Goal: Information Seeking & Learning: Learn about a topic

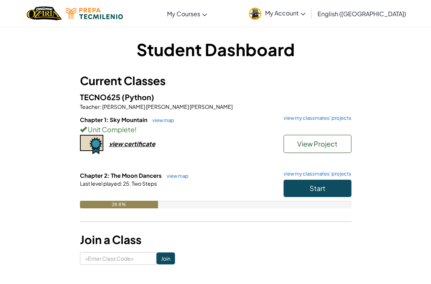
click at [313, 189] on span "Start" at bounding box center [318, 188] width 16 height 9
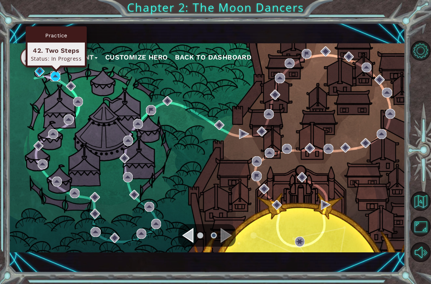
click at [54, 78] on img at bounding box center [56, 76] width 10 height 10
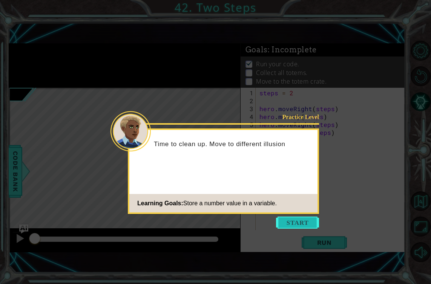
click at [289, 219] on button "Start" at bounding box center [297, 223] width 43 height 12
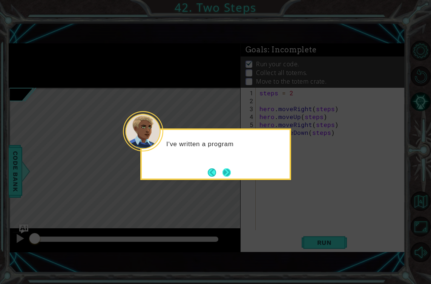
click at [223, 176] on button "Next" at bounding box center [227, 173] width 8 height 8
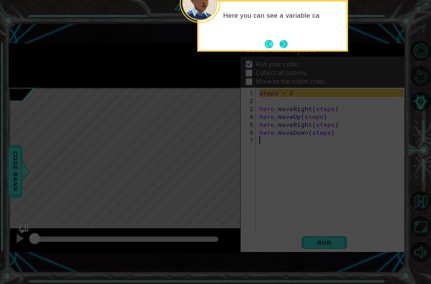
click at [282, 48] on button "Next" at bounding box center [284, 44] width 8 height 8
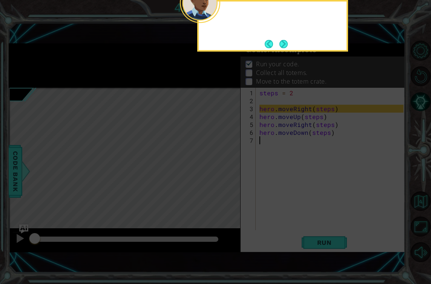
click at [282, 48] on button "Next" at bounding box center [284, 44] width 8 height 8
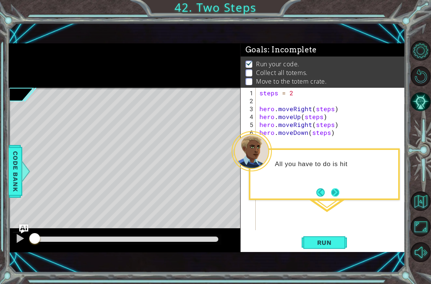
click at [338, 189] on button "Next" at bounding box center [335, 193] width 8 height 8
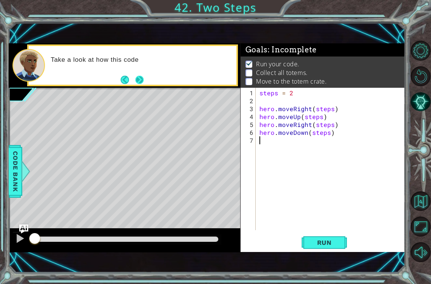
click at [135, 80] on button "Next" at bounding box center [139, 80] width 9 height 9
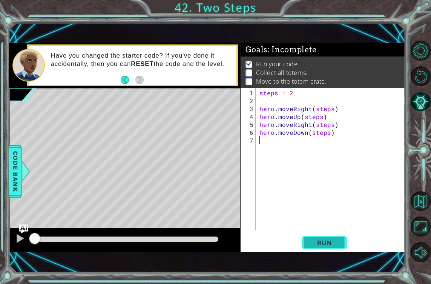
click at [339, 247] on button "Run" at bounding box center [324, 243] width 45 height 17
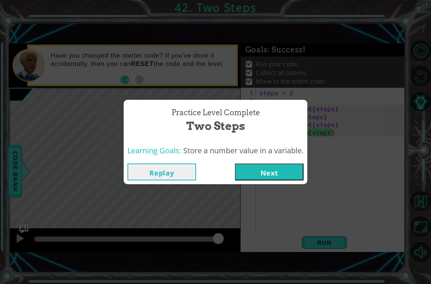
click at [177, 171] on button "Replay" at bounding box center [162, 172] width 69 height 17
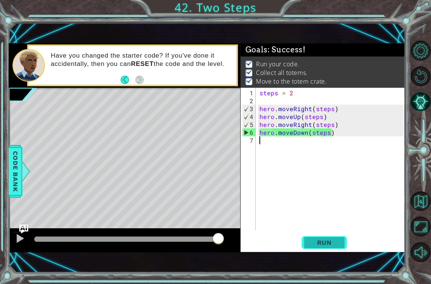
click at [332, 238] on button "Run" at bounding box center [324, 243] width 45 height 17
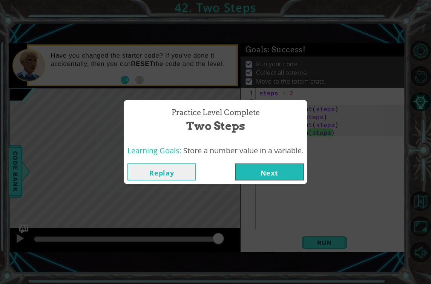
click at [262, 170] on button "Next" at bounding box center [269, 172] width 69 height 17
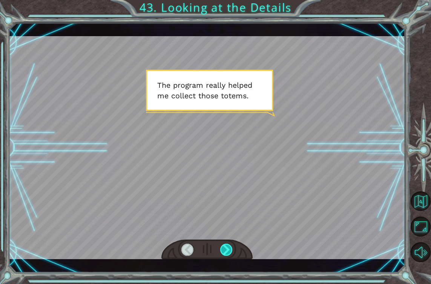
click at [226, 244] on div at bounding box center [226, 250] width 12 height 12
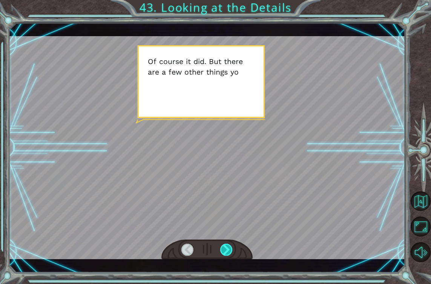
click at [226, 244] on div at bounding box center [226, 250] width 12 height 12
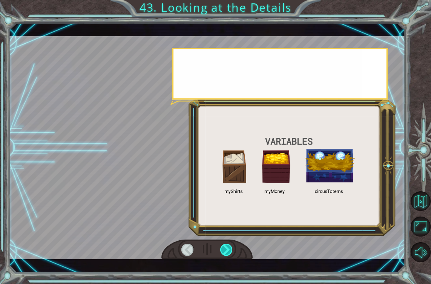
click at [226, 244] on div at bounding box center [226, 250] width 12 height 12
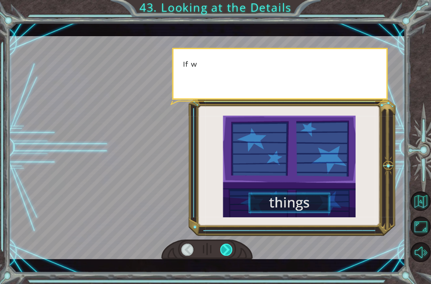
click at [226, 244] on div at bounding box center [226, 250] width 12 height 12
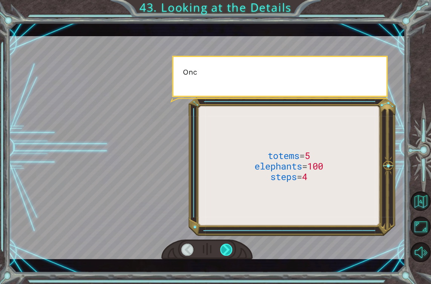
click at [226, 246] on div at bounding box center [226, 250] width 12 height 12
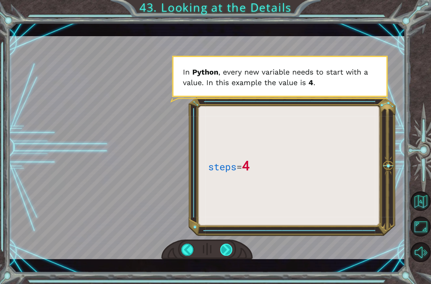
click at [228, 253] on div at bounding box center [226, 250] width 12 height 12
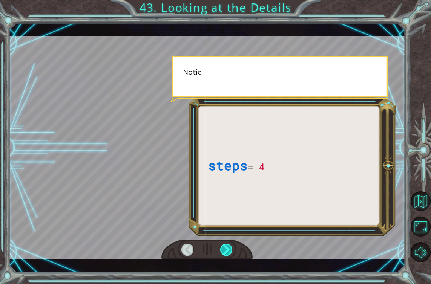
click at [228, 253] on div at bounding box center [226, 250] width 12 height 12
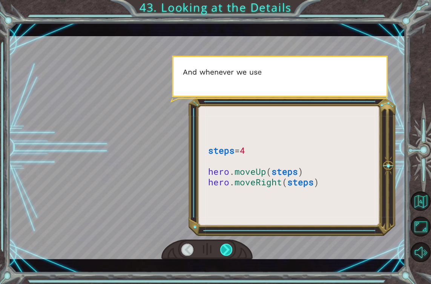
click at [228, 253] on div at bounding box center [226, 250] width 12 height 12
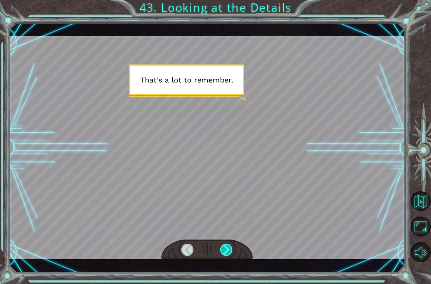
click at [228, 253] on div at bounding box center [226, 250] width 12 height 12
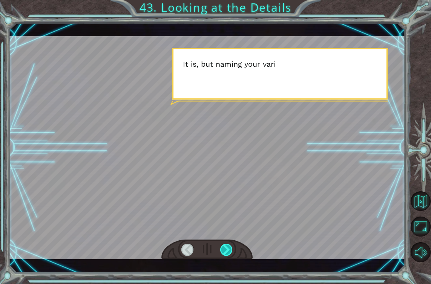
click at [228, 253] on div at bounding box center [226, 250] width 12 height 12
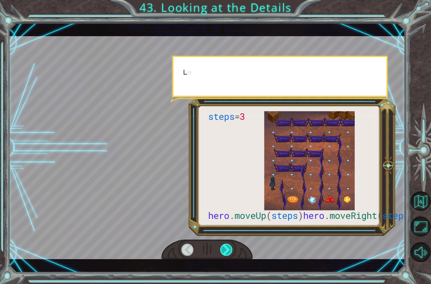
click at [228, 253] on div at bounding box center [226, 250] width 12 height 12
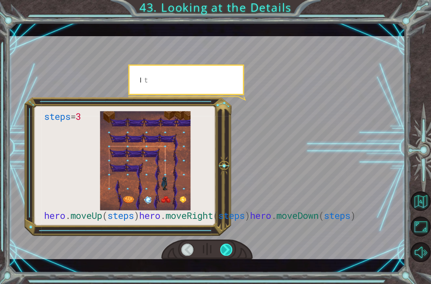
click at [228, 253] on div at bounding box center [226, 250] width 12 height 12
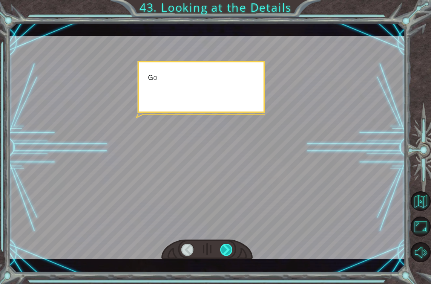
click at [228, 253] on div at bounding box center [226, 250] width 12 height 12
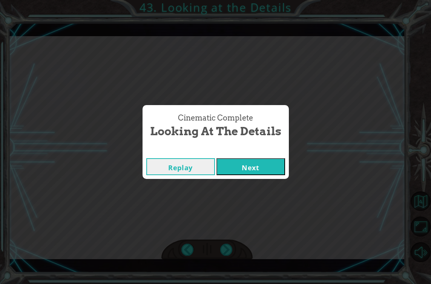
click at [240, 166] on button "Next" at bounding box center [251, 166] width 69 height 17
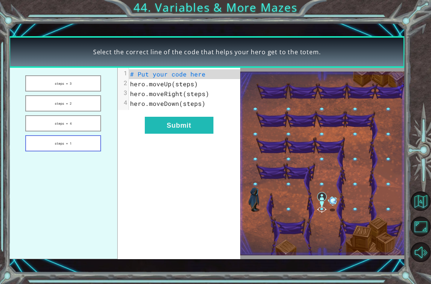
click at [81, 141] on button "steps = 1" at bounding box center [63, 143] width 76 height 16
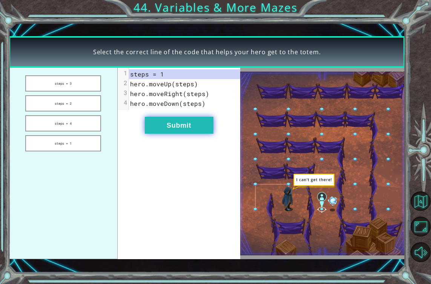
click at [155, 124] on button "Submit" at bounding box center [179, 125] width 69 height 17
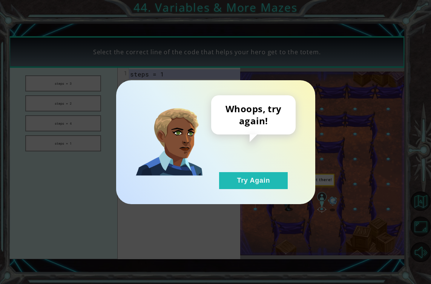
click at [253, 190] on div "Whoops, try again! Try Again" at bounding box center [215, 142] width 199 height 124
click at [254, 187] on button "Try Again" at bounding box center [253, 180] width 69 height 17
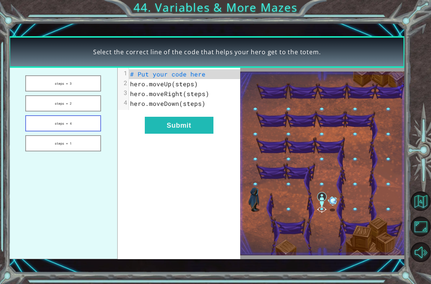
click at [68, 122] on button "steps = 4" at bounding box center [63, 123] width 76 height 16
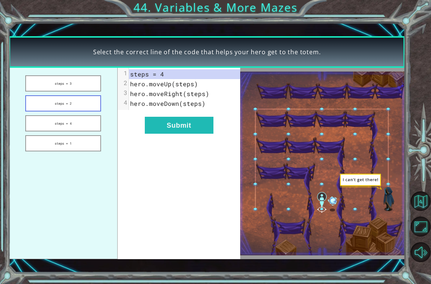
click at [70, 106] on button "steps = 2" at bounding box center [63, 103] width 76 height 16
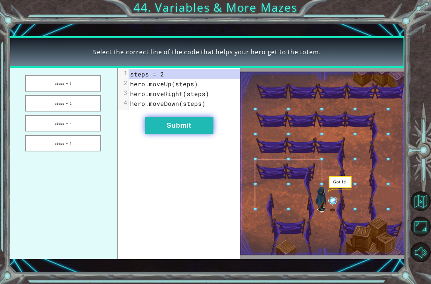
click at [165, 127] on button "Submit" at bounding box center [179, 125] width 69 height 17
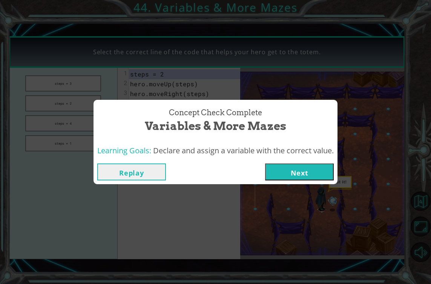
click at [287, 175] on button "Next" at bounding box center [299, 172] width 69 height 17
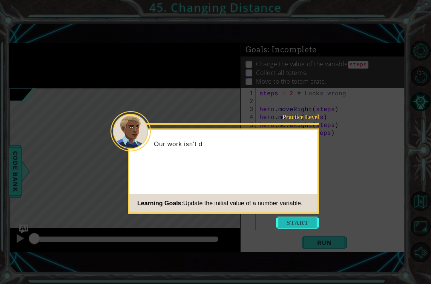
click at [303, 223] on button "Start" at bounding box center [297, 223] width 43 height 12
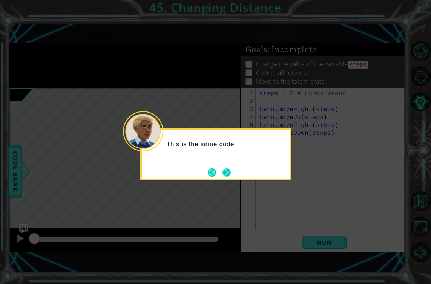
click at [226, 174] on button "Next" at bounding box center [227, 173] width 8 height 8
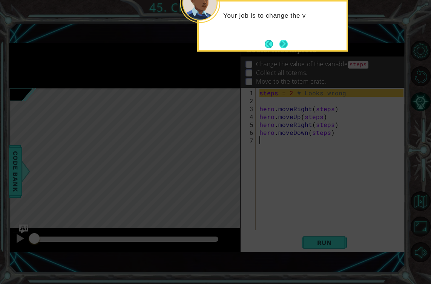
click at [285, 40] on button "Next" at bounding box center [284, 44] width 8 height 8
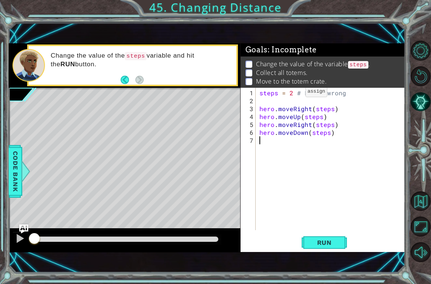
click at [292, 94] on div "steps = 2 # Looks wrong hero . moveRight ( steps ) hero . moveUp ( steps ) hero…" at bounding box center [333, 168] width 150 height 158
type textarea "steps = 3 # Looks wrong"
click at [323, 246] on span "Run" at bounding box center [325, 243] width 30 height 8
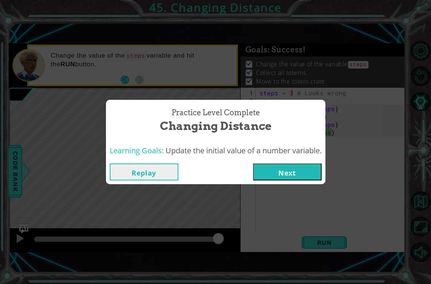
click at [277, 172] on button "Next" at bounding box center [287, 172] width 69 height 17
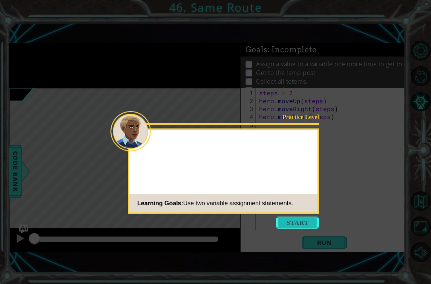
click at [297, 219] on button "Start" at bounding box center [297, 223] width 43 height 12
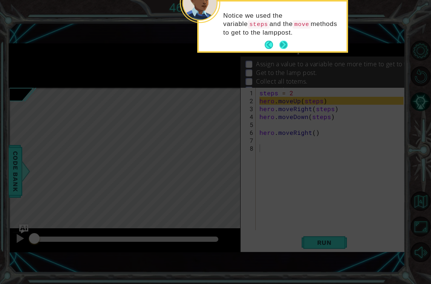
click at [282, 46] on button "Next" at bounding box center [284, 45] width 8 height 8
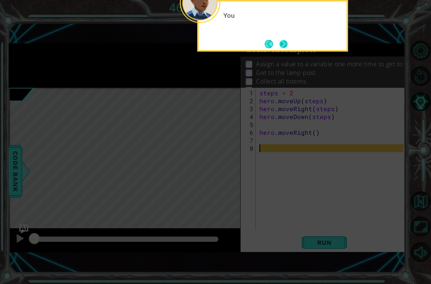
click at [282, 46] on button "Next" at bounding box center [284, 44] width 8 height 8
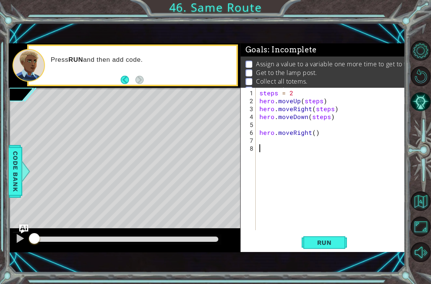
click at [273, 127] on div "steps = 2 hero . moveUp ( steps ) hero . moveRight ( steps ) hero . moveDown ( …" at bounding box center [333, 168] width 150 height 158
type textarea "steps=1"
click at [270, 140] on div "steps = 2 hero . moveUp ( steps ) hero . moveRight ( steps ) hero . moveDown ( …" at bounding box center [333, 168] width 150 height 158
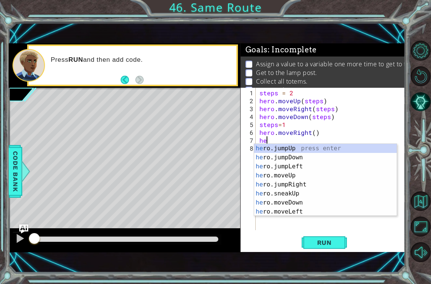
scroll to position [0, 0]
type textarea "h"
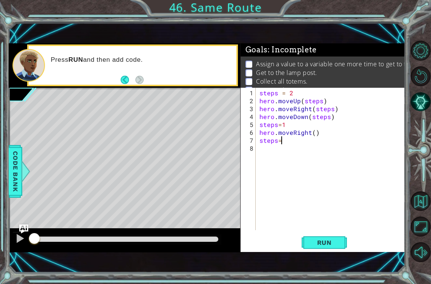
scroll to position [0, 1]
type textarea "steps=2"
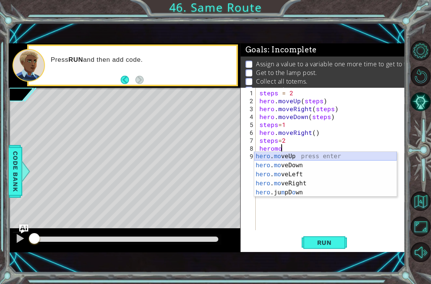
click at [291, 158] on div "hero . mo veUp press enter hero . mo veDown press enter hero . mo veLeft press …" at bounding box center [325, 183] width 143 height 63
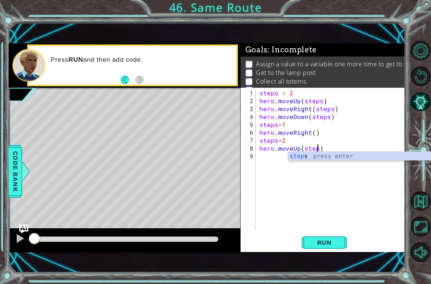
type textarea "hero.moveUp(steps)"
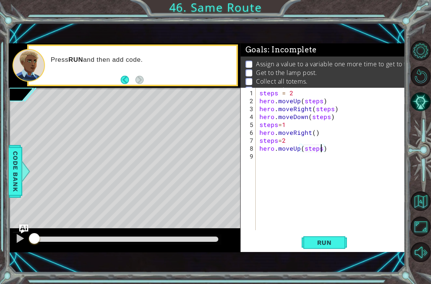
scroll to position [0, 0]
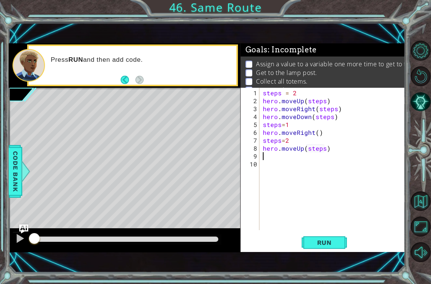
click at [307, 144] on div "steps = 2 hero . moveUp ( steps ) hero . moveRight ( steps ) hero . moveDown ( …" at bounding box center [334, 168] width 146 height 158
click at [291, 140] on div "steps = 2 hero . moveUp ( steps ) hero . moveRight ( steps ) hero . moveDown ( …" at bounding box center [334, 168] width 146 height 158
type textarea "steps=3"
click at [270, 163] on div "steps = 2 hero . moveUp ( steps ) hero . moveRight ( steps ) hero . moveDown ( …" at bounding box center [334, 168] width 146 height 158
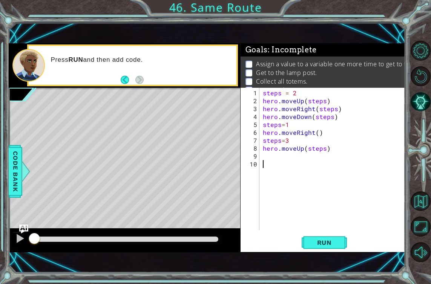
scroll to position [0, 0]
click at [264, 157] on div "steps = 2 hero . moveUp ( steps ) hero . moveRight ( steps ) hero . moveDown ( …" at bounding box center [334, 168] width 146 height 158
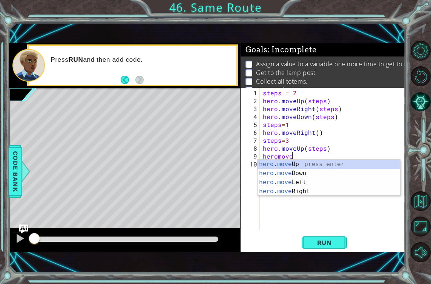
scroll to position [0, 2]
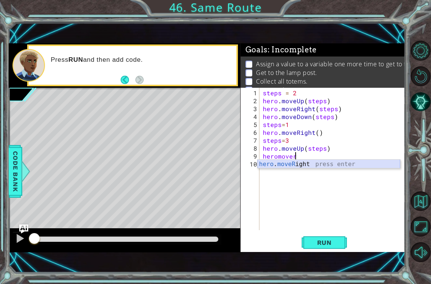
click at [279, 165] on div "hero . moveR ight press enter" at bounding box center [329, 173] width 143 height 27
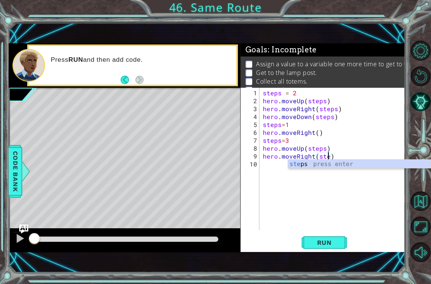
type textarea "hero.moveRight(steps)"
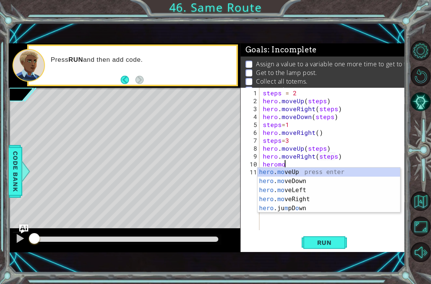
scroll to position [0, 1]
click at [298, 178] on div "hero . mo veUp press enter hero . mo veDown press enter hero . mo veLeft press …" at bounding box center [329, 199] width 143 height 63
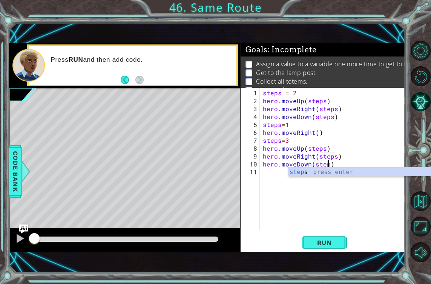
scroll to position [0, 4]
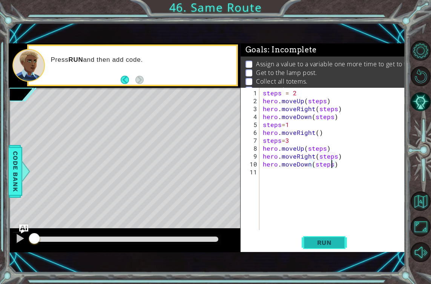
click at [337, 244] on span "Run" at bounding box center [325, 243] width 30 height 8
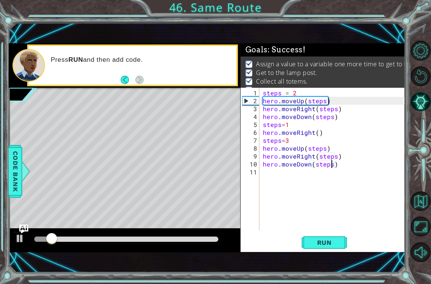
scroll to position [0, 5]
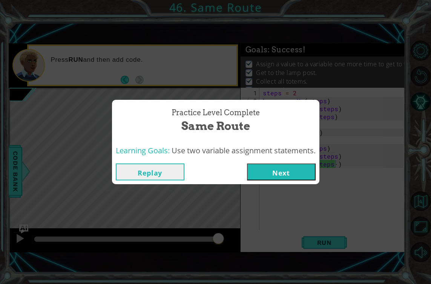
click at [144, 174] on button "Replay" at bounding box center [150, 172] width 69 height 17
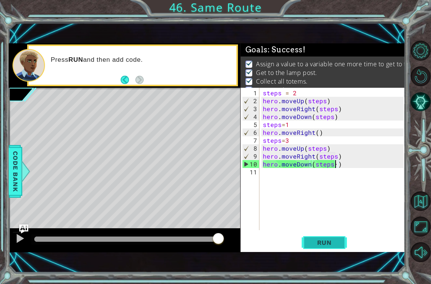
click at [310, 241] on span "Run" at bounding box center [325, 243] width 30 height 8
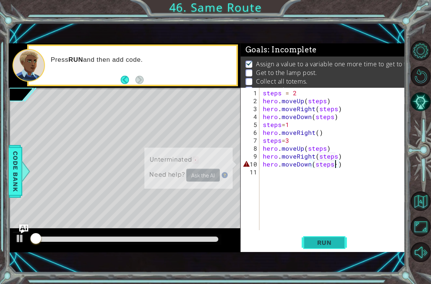
scroll to position [5, 0]
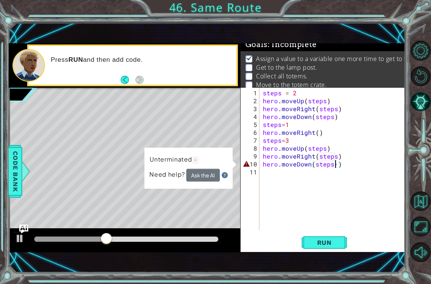
click at [336, 163] on div "steps = 2 hero . moveUp ( steps ) hero . moveRight ( steps ) hero . moveDown ( …" at bounding box center [334, 168] width 146 height 158
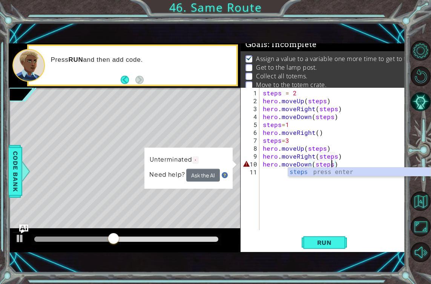
type textarea "hero.moveDown(steps)"
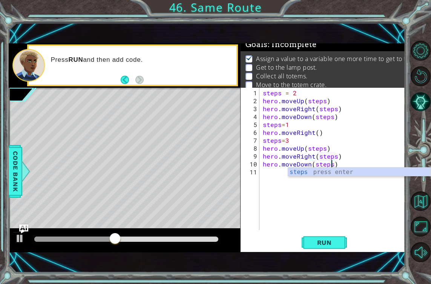
scroll to position [0, 4]
click at [320, 189] on div "steps = 2 hero . moveUp ( steps ) hero . moveRight ( steps ) hero . moveDown ( …" at bounding box center [334, 168] width 146 height 158
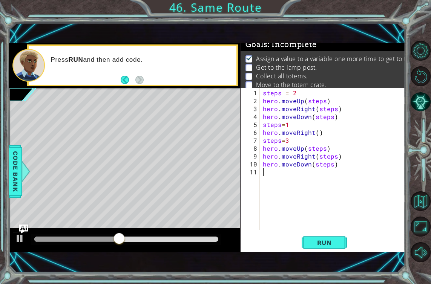
scroll to position [0, 0]
click at [304, 246] on button "Run" at bounding box center [324, 243] width 45 height 17
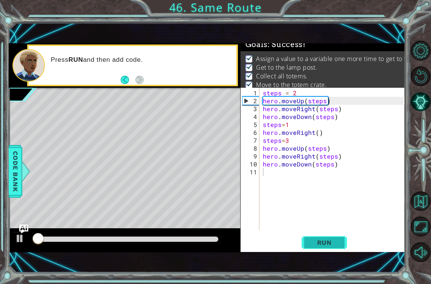
click at [315, 239] on span "Run" at bounding box center [325, 243] width 30 height 8
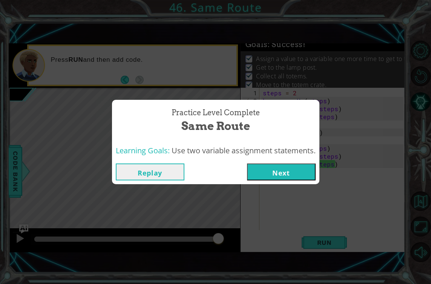
click at [278, 171] on button "Next" at bounding box center [281, 172] width 69 height 17
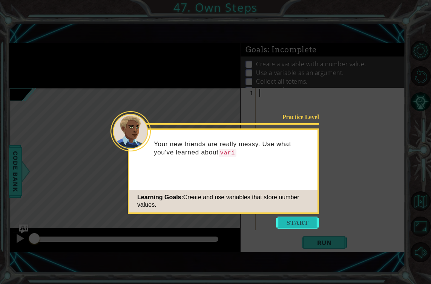
click at [286, 225] on button "Start" at bounding box center [297, 223] width 43 height 12
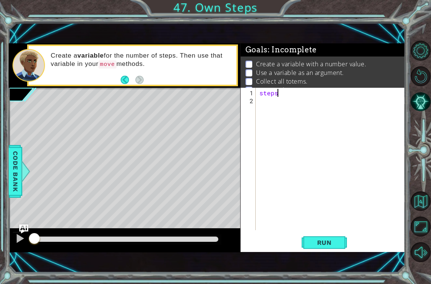
scroll to position [0, 1]
type textarea "steps=3"
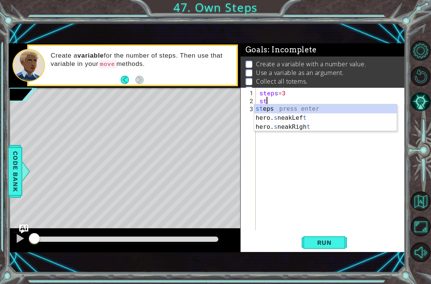
scroll to position [0, 0]
type textarea "s"
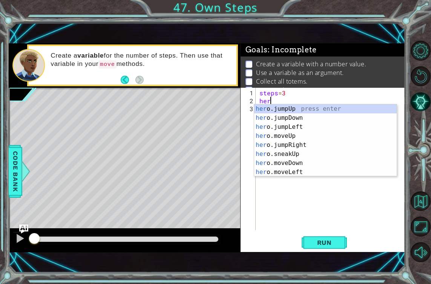
scroll to position [0, 0]
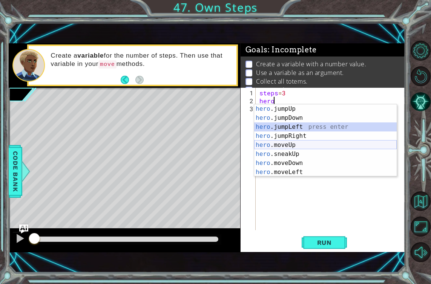
click at [297, 145] on div "hero .jumpUp press enter hero .jumpDown press enter hero .jumpLeft press enter …" at bounding box center [325, 149] width 143 height 91
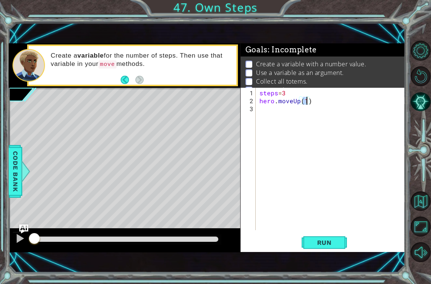
scroll to position [0, 3]
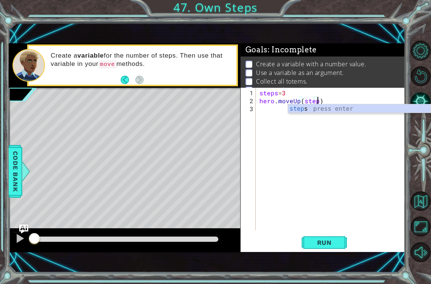
type textarea "hero.moveUp(steps)"
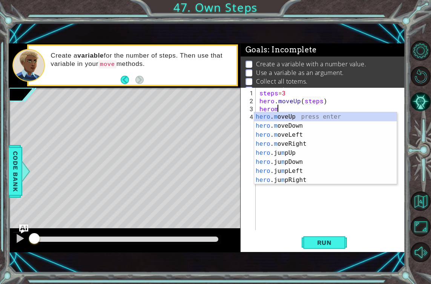
scroll to position [0, 1]
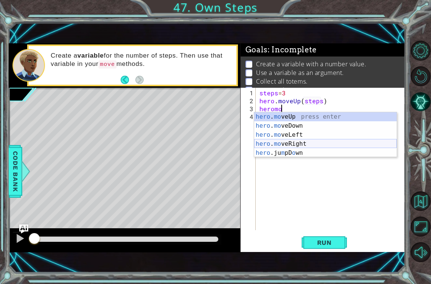
click at [315, 142] on div "hero . mo veUp press enter hero . mo veDown press enter hero . mo veLeft press …" at bounding box center [325, 143] width 143 height 63
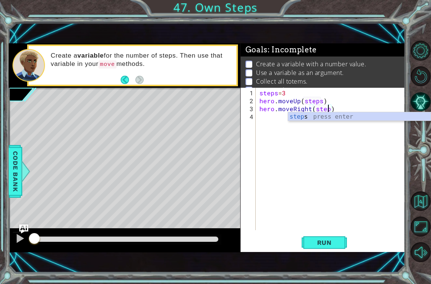
type textarea "hero.moveRight(steps)"
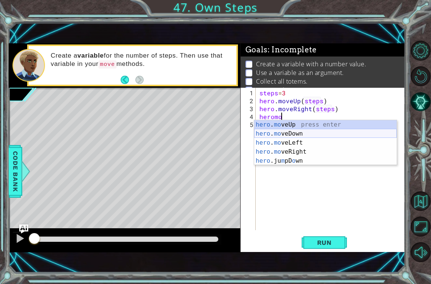
click at [299, 136] on div "hero . mo veUp press enter hero . mo veDown press enter hero . mo veLeft press …" at bounding box center [325, 151] width 143 height 63
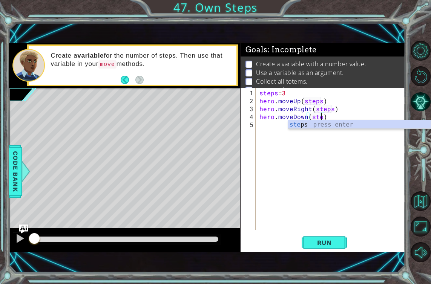
type textarea "hero.moveDown(steps)"
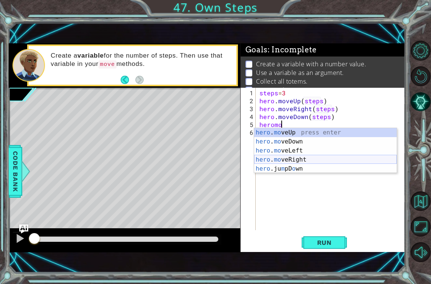
click at [304, 157] on div "hero . mo veUp press enter hero . mo veDown press enter hero . mo veLeft press …" at bounding box center [325, 159] width 143 height 63
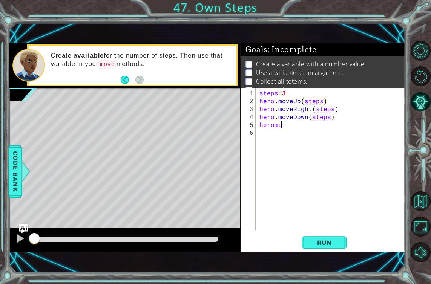
type textarea "hero.moveRight(1)"
click at [323, 202] on div "steps = 3 hero . moveUp ( steps ) hero . moveRight ( steps ) hero . moveDown ( …" at bounding box center [333, 168] width 150 height 158
click at [316, 126] on div "steps = 3 hero . moveUp ( steps ) hero . moveRight ( steps ) hero . moveDown ( …" at bounding box center [333, 168] width 150 height 158
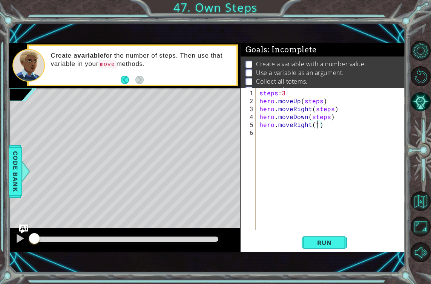
click at [316, 126] on div "steps = 3 hero . moveUp ( steps ) hero . moveRight ( steps ) hero . moveDown ( …" at bounding box center [333, 168] width 150 height 158
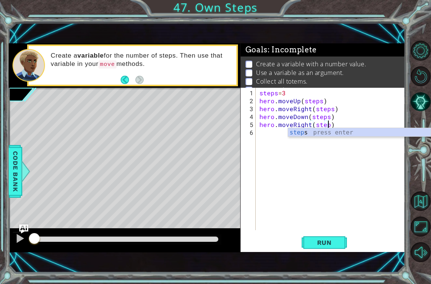
type textarea "hero.moveRight(steps)"
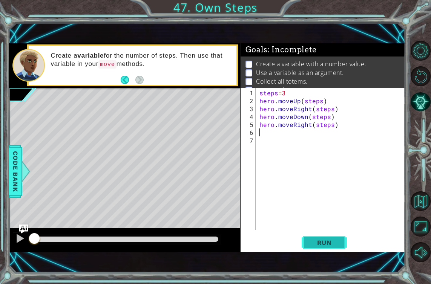
click at [314, 240] on span "Run" at bounding box center [325, 243] width 30 height 8
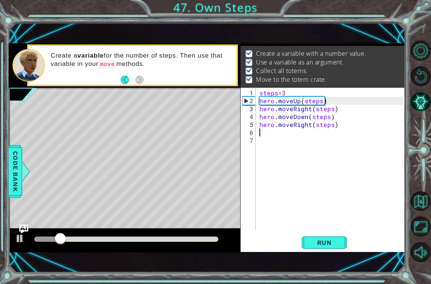
scroll to position [11, 0]
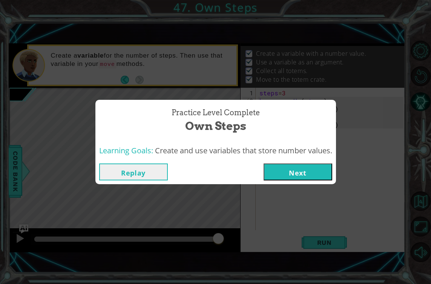
click at [298, 173] on button "Next" at bounding box center [298, 172] width 69 height 17
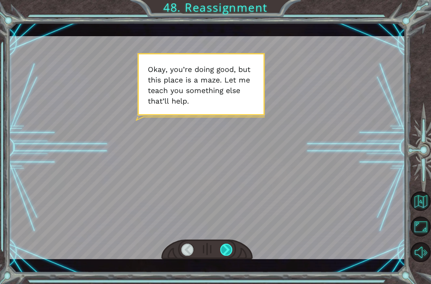
click at [224, 249] on div at bounding box center [226, 250] width 12 height 12
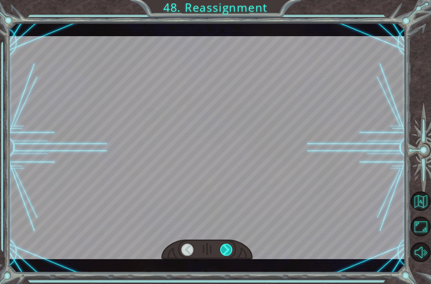
click at [224, 249] on div at bounding box center [226, 250] width 12 height 12
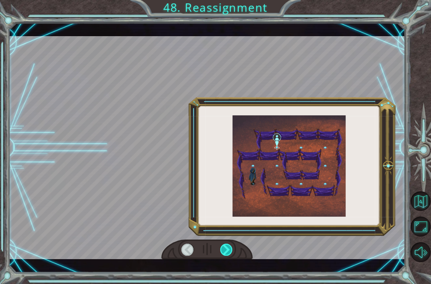
click at [224, 249] on div at bounding box center [226, 250] width 12 height 12
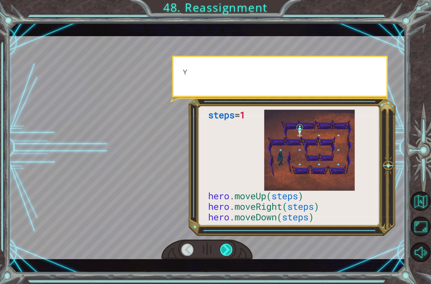
click at [224, 249] on div at bounding box center [226, 250] width 12 height 12
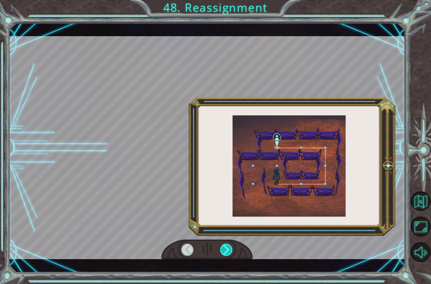
click at [224, 249] on div at bounding box center [226, 250] width 12 height 12
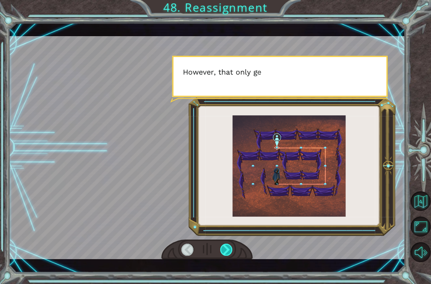
click at [224, 249] on div at bounding box center [226, 250] width 12 height 12
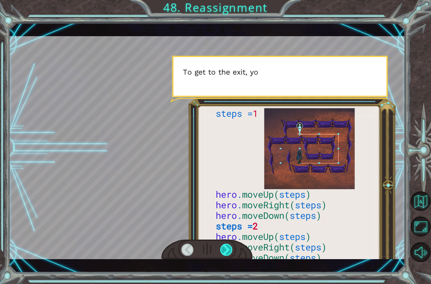
click at [224, 249] on div at bounding box center [226, 250] width 12 height 12
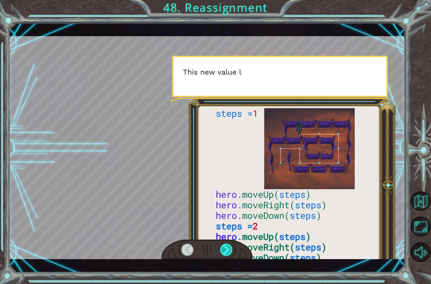
click at [224, 249] on div at bounding box center [226, 250] width 12 height 12
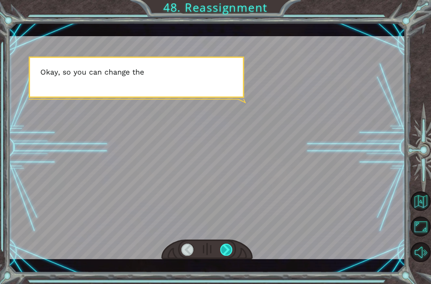
click at [224, 249] on div at bounding box center [226, 250] width 12 height 12
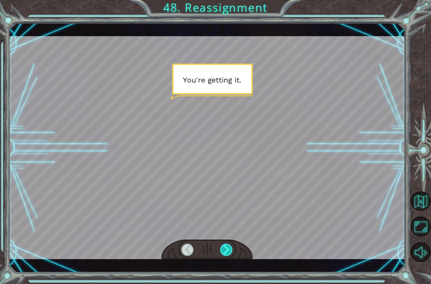
click at [224, 249] on div at bounding box center [226, 250] width 12 height 12
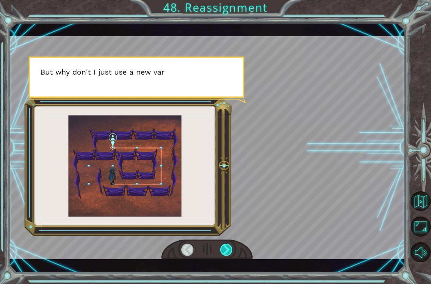
click at [224, 249] on div at bounding box center [226, 250] width 12 height 12
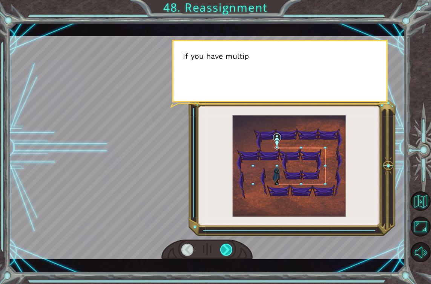
click at [224, 249] on div at bounding box center [226, 250] width 12 height 12
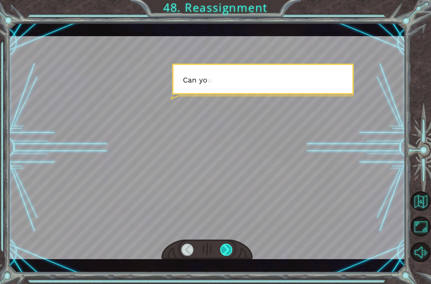
click at [224, 249] on div at bounding box center [226, 250] width 12 height 12
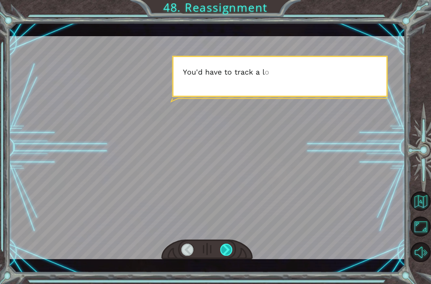
click at [224, 249] on div at bounding box center [226, 250] width 12 height 12
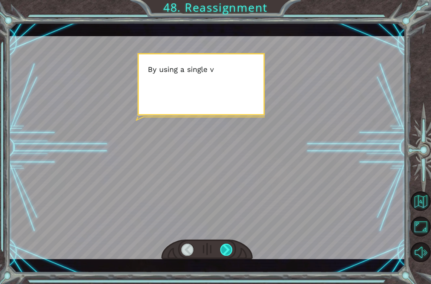
click at [224, 249] on div at bounding box center [226, 250] width 12 height 12
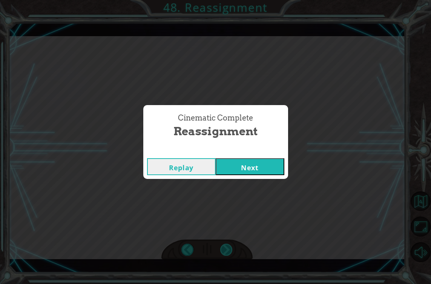
click at [224, 249] on div "Cinematic Complete Reassignment Replay Next" at bounding box center [215, 142] width 431 height 284
click at [246, 161] on button "Next" at bounding box center [250, 166] width 69 height 17
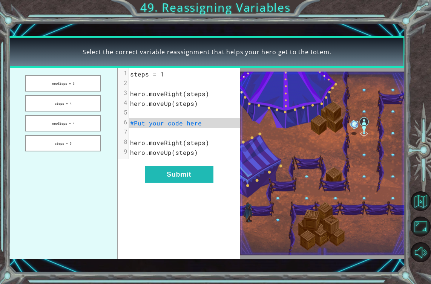
click at [82, 94] on ul "newSteps = 3 steps = 4 newSteps = 4 steps = 3" at bounding box center [63, 164] width 109 height 192
click at [81, 89] on button "newSteps = 3" at bounding box center [63, 83] width 76 height 16
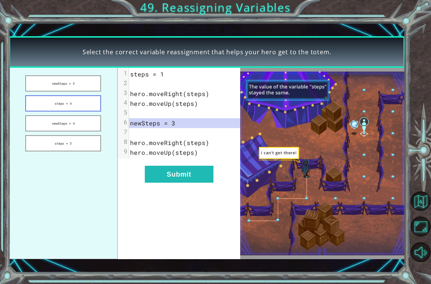
click at [68, 107] on button "steps = 4" at bounding box center [63, 103] width 76 height 16
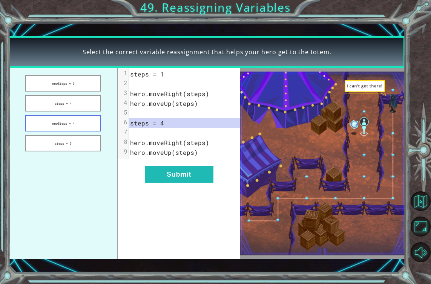
click at [68, 118] on button "newSteps = 4" at bounding box center [63, 123] width 76 height 16
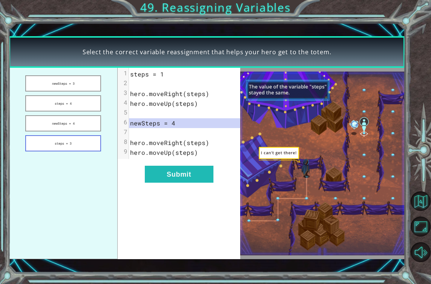
click at [71, 143] on button "steps = 3" at bounding box center [63, 143] width 76 height 16
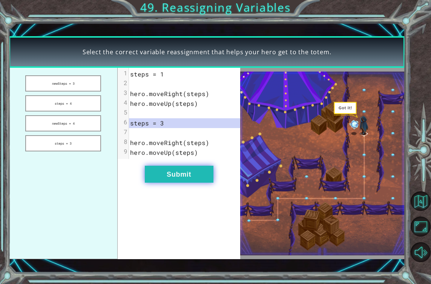
click at [160, 171] on button "Submit" at bounding box center [179, 174] width 69 height 17
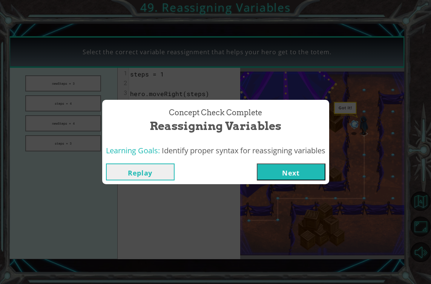
click at [270, 175] on button "Next" at bounding box center [291, 172] width 69 height 17
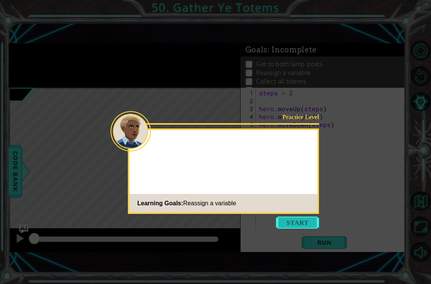
click at [295, 224] on button "Start" at bounding box center [297, 223] width 43 height 12
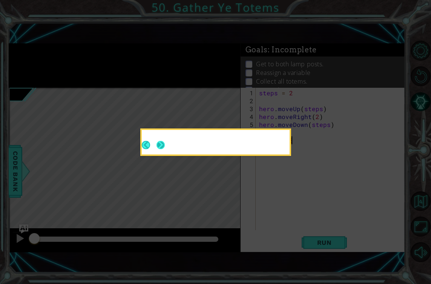
click at [160, 146] on button "Next" at bounding box center [161, 145] width 12 height 12
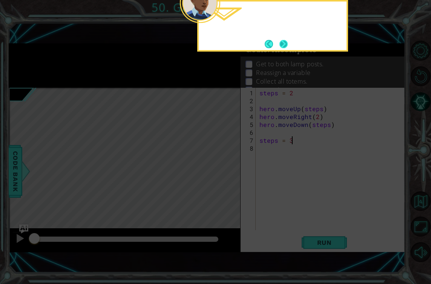
click at [286, 45] on button "Next" at bounding box center [284, 44] width 8 height 8
click at [288, 48] on button "Next" at bounding box center [284, 44] width 8 height 8
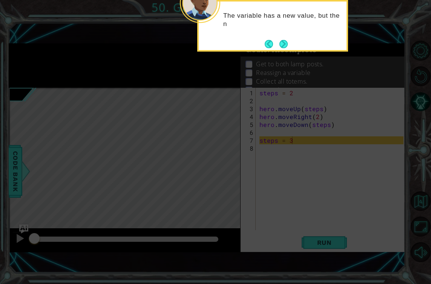
click at [288, 48] on button "Next" at bounding box center [284, 44] width 8 height 8
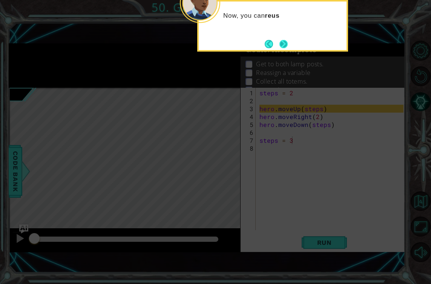
click at [281, 40] on button "Next" at bounding box center [284, 44] width 8 height 8
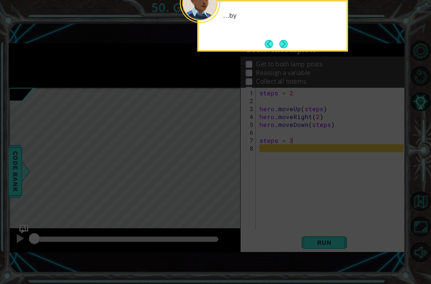
click at [281, 40] on button "Next" at bounding box center [284, 44] width 8 height 8
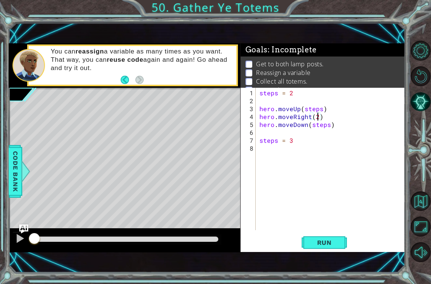
click at [316, 114] on div "steps = 2 hero . moveUp ( steps ) hero . moveRight ( 2 ) hero . moveDown ( step…" at bounding box center [333, 168] width 150 height 158
click at [302, 126] on div "steps = 2 hero . moveUp ( steps ) hero . moveRight ( steps ) hero . moveDown ( …" at bounding box center [333, 168] width 150 height 158
type textarea "hero.moveDown(steps)"
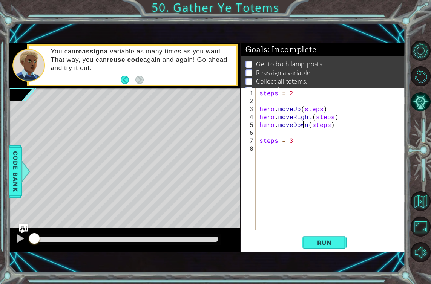
click at [279, 149] on div "steps = 2 hero . moveUp ( steps ) hero . moveRight ( steps ) hero . moveDown ( …" at bounding box center [333, 168] width 150 height 158
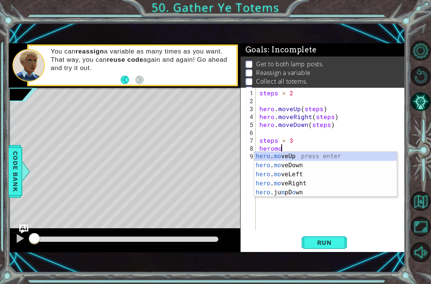
scroll to position [0, 1]
click at [293, 157] on div "hero . mo veUp press enter hero . mo veDown press enter hero . mo veLeft press …" at bounding box center [325, 183] width 143 height 63
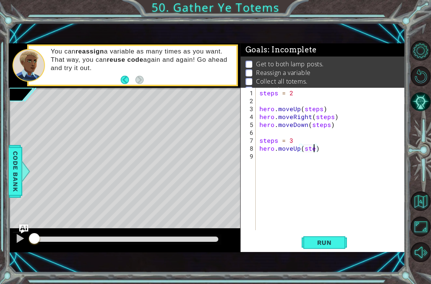
type textarea "hero.moveUp(steps)"
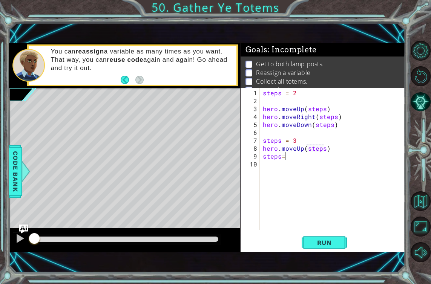
type textarea "steps=2"
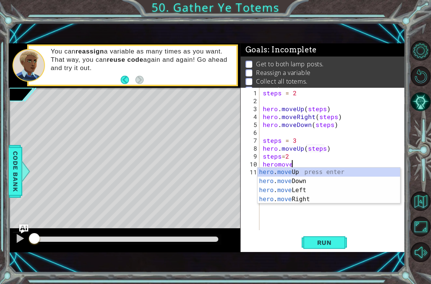
scroll to position [0, 2]
click at [307, 200] on div "hero . move Up press enter hero . move Down press enter hero . move Left press …" at bounding box center [329, 195] width 143 height 54
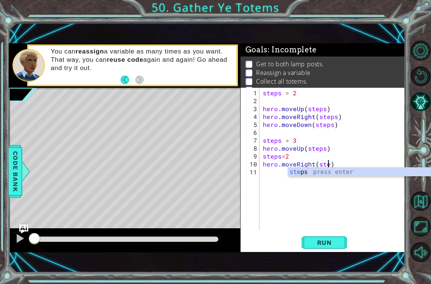
type textarea "hero.moveRight(steps)"
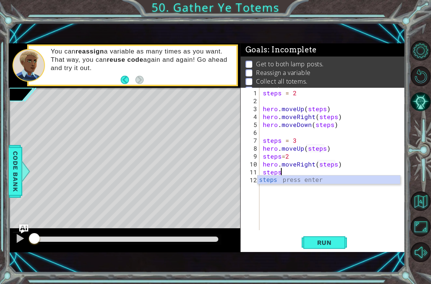
scroll to position [0, 1]
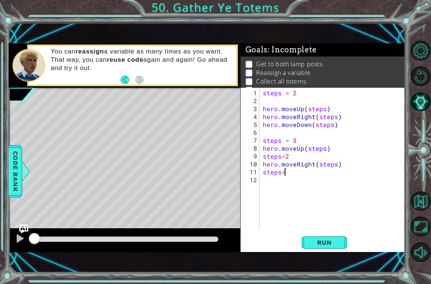
type textarea "steps=3"
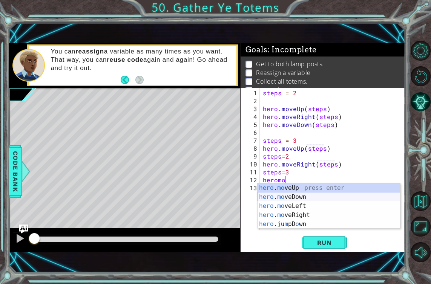
click at [309, 201] on div "hero . mo veUp press enter hero . mo veDown press enter hero . mo veLeft press …" at bounding box center [329, 215] width 143 height 63
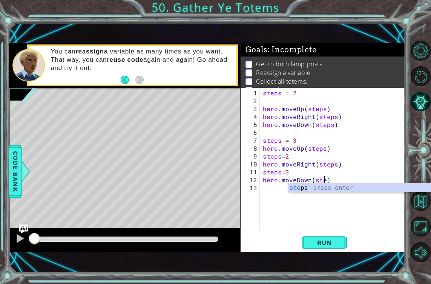
type textarea "hero.moveDown(steps)"
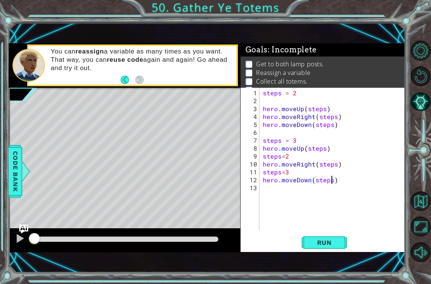
scroll to position [0, 0]
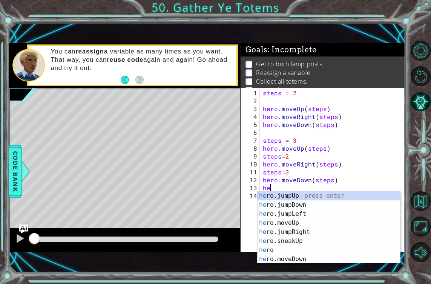
type textarea "h"
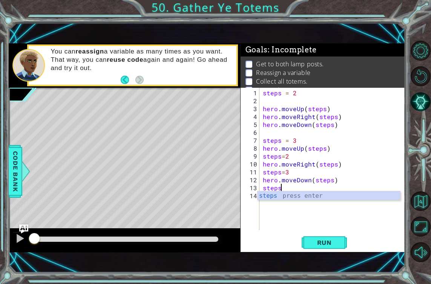
scroll to position [0, 1]
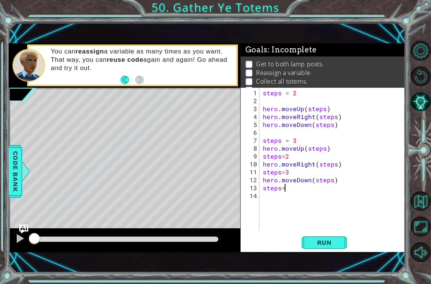
type textarea "steps=4"
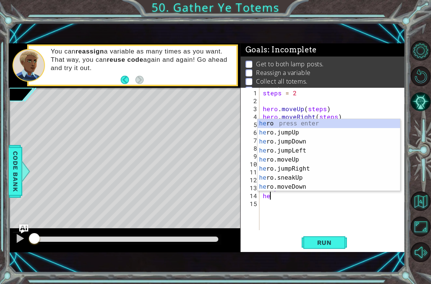
scroll to position [0, 0]
click at [295, 161] on div "her o press enter her o.jumpUp press enter her o.jumpDown press enter her o.jum…" at bounding box center [329, 164] width 143 height 91
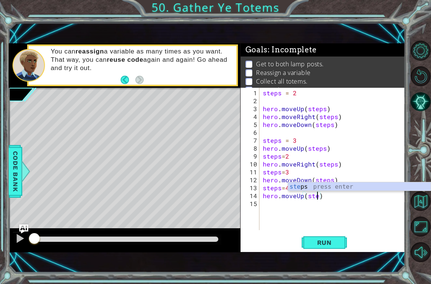
scroll to position [0, 4]
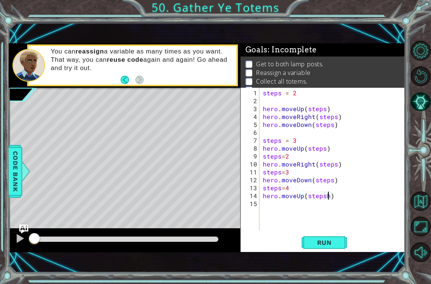
type textarea "hero.moveUp(steps)"
type textarea "steps=2"
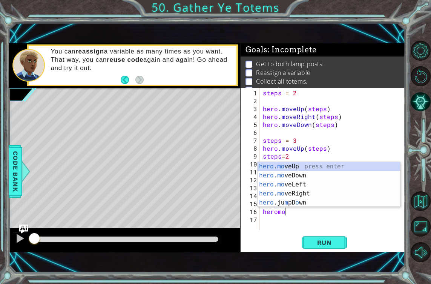
scroll to position [0, 2]
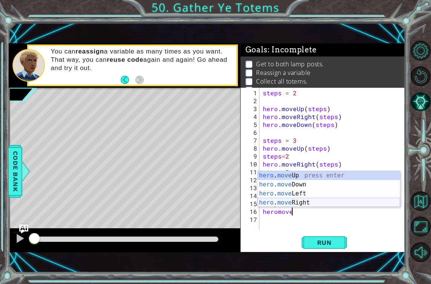
click at [300, 200] on div "hero . move Up press enter hero . move Down press enter hero . move Left press …" at bounding box center [329, 198] width 143 height 54
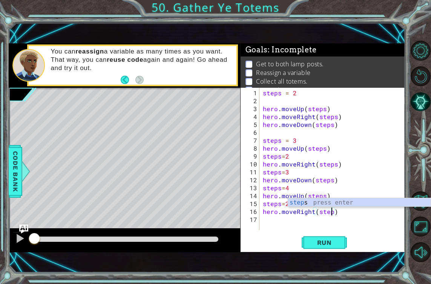
type textarea "hero.moveRight(steps)"
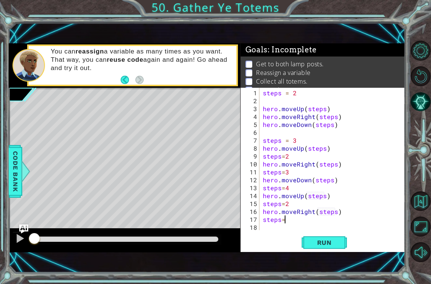
scroll to position [0, 1]
type textarea "steps=4"
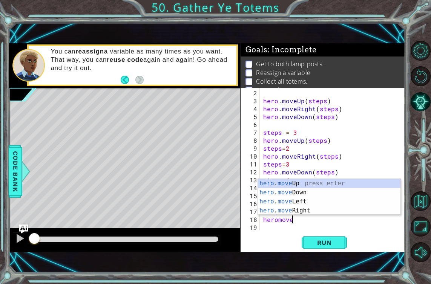
scroll to position [0, 2]
click at [295, 183] on div "hero . move Up press enter hero . move Down press enter hero . move Left press …" at bounding box center [329, 206] width 143 height 54
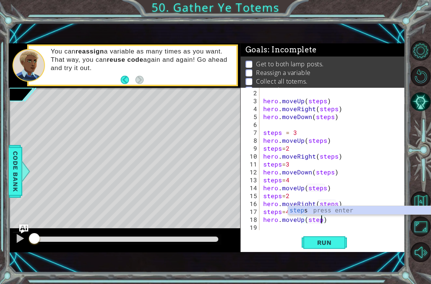
type textarea "hero.moveUp(steps)"
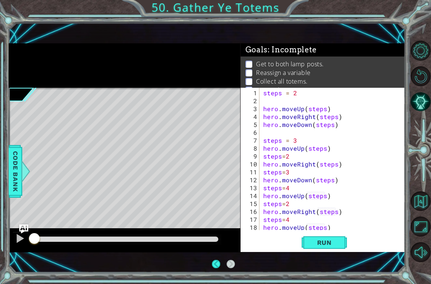
scroll to position [0, 0]
click at [262, 134] on div "steps = 2 hero . moveUp ( steps ) hero . moveRight ( steps ) hero . moveDown ( …" at bounding box center [333, 159] width 142 height 143
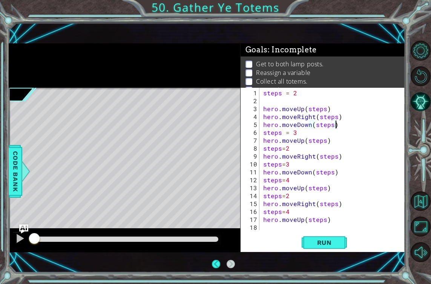
click at [263, 104] on div "steps = 2 hero . moveUp ( steps ) hero . moveRight ( steps ) hero . moveDown ( …" at bounding box center [335, 168] width 146 height 158
type textarea "hero.moveUp(steps)"
type textarea "steps = 2"
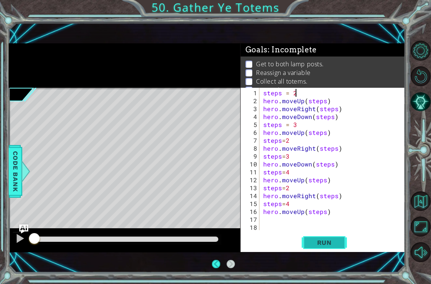
click at [310, 238] on button "Run" at bounding box center [324, 243] width 45 height 17
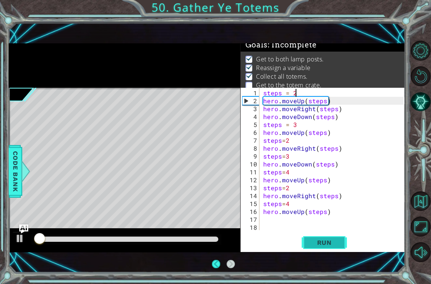
scroll to position [5, 0]
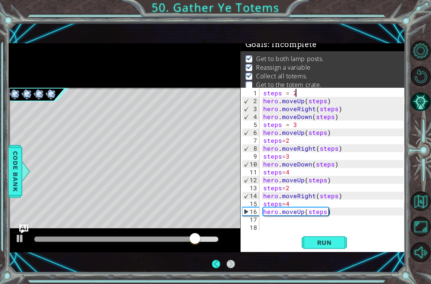
click at [291, 215] on div "steps = 2 hero . moveUp ( steps ) hero . moveRight ( steps ) hero . moveDown ( …" at bounding box center [335, 168] width 146 height 158
click at [302, 213] on div "steps = 2 hero . moveUp ( steps ) hero . moveRight ( steps ) hero . moveDown ( …" at bounding box center [335, 168] width 146 height 158
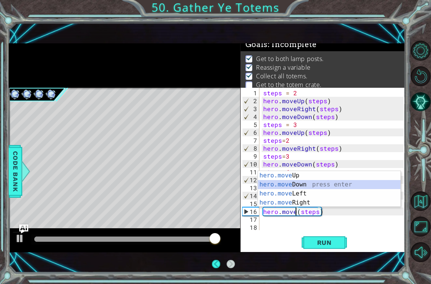
click at [291, 183] on div "hero.move Up press enter hero.move Down press enter hero.move Left press enter …" at bounding box center [329, 198] width 143 height 54
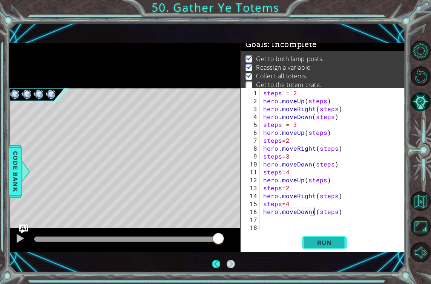
type textarea "hero.moveDown(steps)"
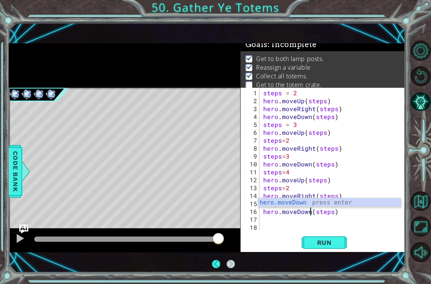
click at [329, 225] on div "steps = 2 hero . moveUp ( steps ) hero . moveRight ( steps ) hero . moveDown ( …" at bounding box center [335, 168] width 146 height 158
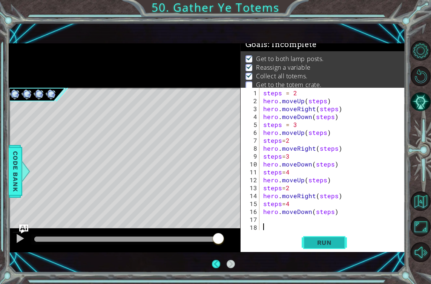
click at [316, 241] on span "Run" at bounding box center [325, 243] width 30 height 8
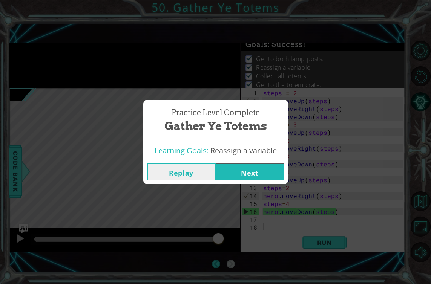
click at [232, 177] on button "Next" at bounding box center [250, 172] width 69 height 17
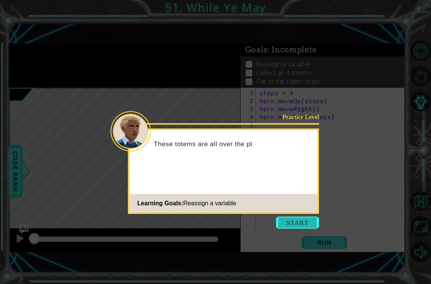
click at [284, 221] on button "Start" at bounding box center [297, 223] width 43 height 12
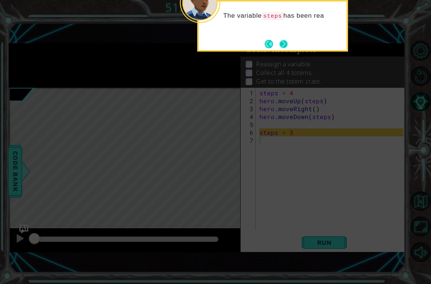
click at [283, 46] on button "Next" at bounding box center [284, 44] width 8 height 8
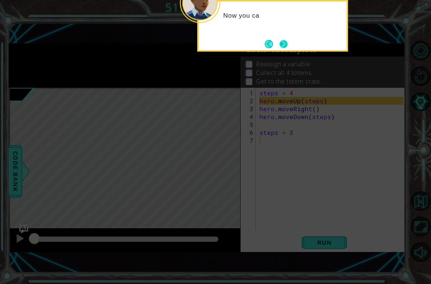
click at [283, 46] on button "Next" at bounding box center [284, 44] width 8 height 8
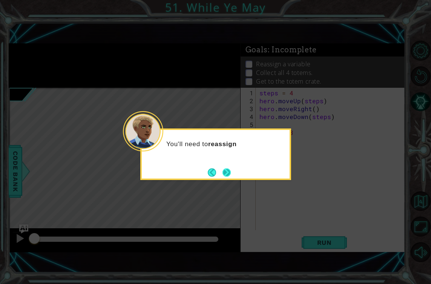
click at [227, 172] on button "Next" at bounding box center [227, 173] width 8 height 8
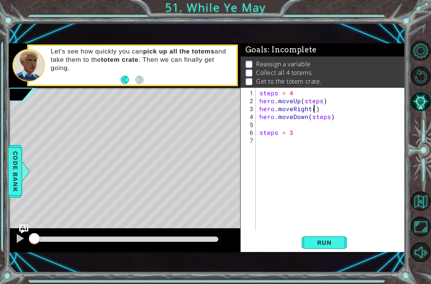
click at [313, 106] on div "steps = 4 hero . moveUp ( steps ) hero . moveRight ( ) hero . moveDown ( steps …" at bounding box center [333, 168] width 150 height 158
click at [341, 132] on div "steps = 4 hero . moveUp ( steps ) hero . moveRight ( 1 ) hero . moveDown ( step…" at bounding box center [333, 168] width 150 height 158
type textarea "steps = 3"
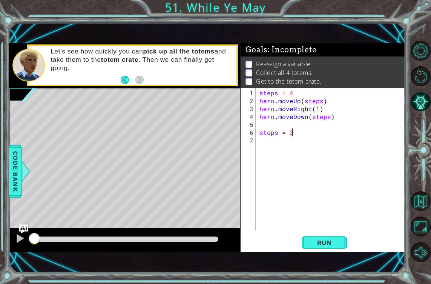
click at [330, 128] on div "steps = 4 hero . moveUp ( steps ) hero . moveRight ( 1 ) hero . moveDown ( step…" at bounding box center [333, 168] width 150 height 158
click at [316, 121] on div "steps = 4 hero . moveUp ( steps ) hero . moveRight ( 1 ) hero . moveDown ( step…" at bounding box center [333, 168] width 150 height 158
click at [303, 140] on div "steps = 4 hero . moveUp ( steps ) hero . moveRight ( 1 ) hero . moveDown ( step…" at bounding box center [333, 168] width 150 height 158
type textarea "g"
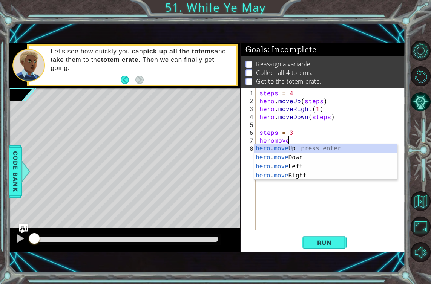
scroll to position [0, 2]
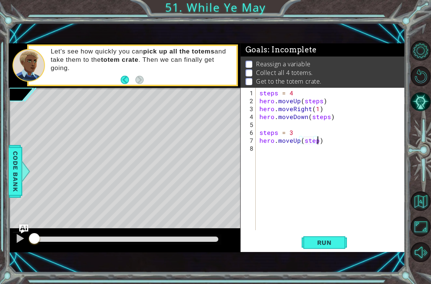
type textarea "hero.moveUp(steps)"
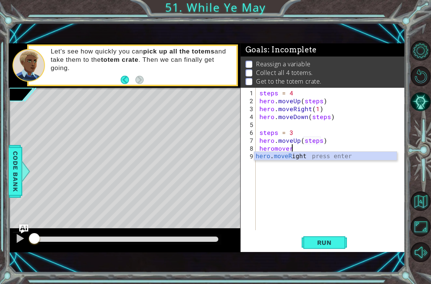
scroll to position [0, 2]
click at [321, 155] on div "hero . moveRi ght press enter" at bounding box center [325, 165] width 143 height 27
type textarea "hero.moveRight(1)"
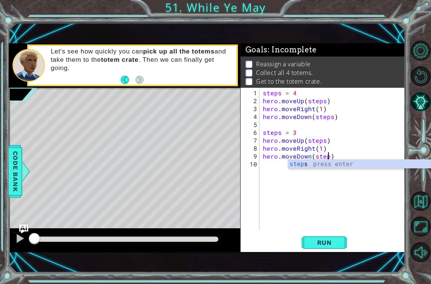
type textarea "hero.moveDown(steps)"
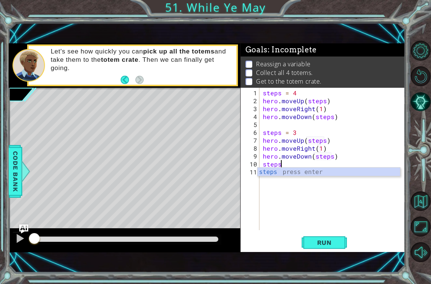
scroll to position [0, 1]
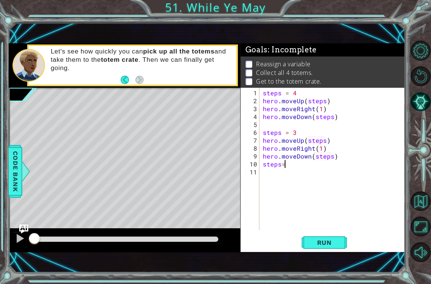
type textarea "steps=2"
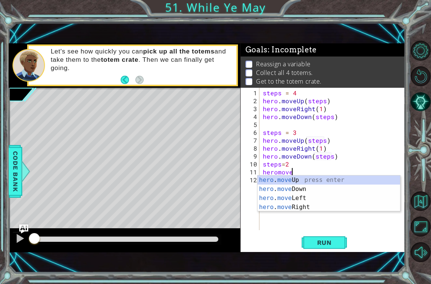
scroll to position [0, 2]
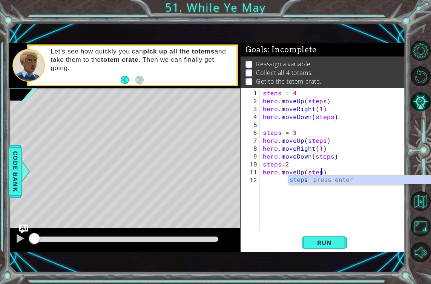
type textarea "hero.moveUp(steps)"
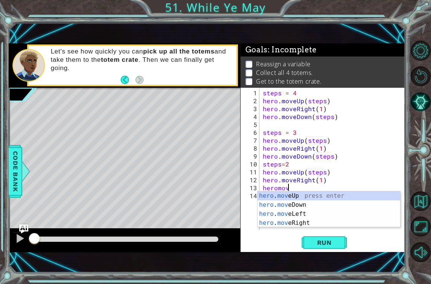
scroll to position [0, 5]
click at [305, 203] on div "hero . move Up press enter hero . move Down press enter hero . move Left press …" at bounding box center [329, 219] width 143 height 54
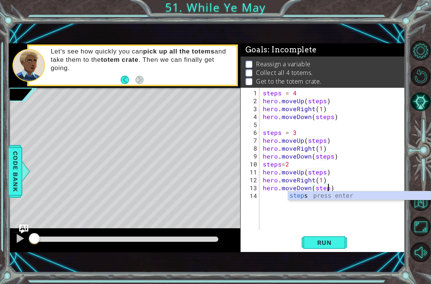
type textarea "hero.moveDown(steps)"
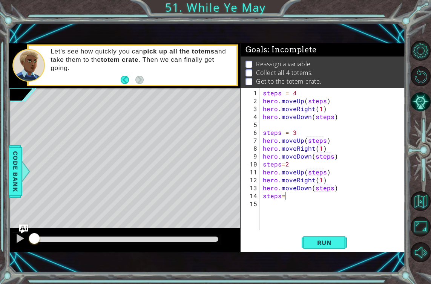
scroll to position [0, 1]
type textarea "steps=1"
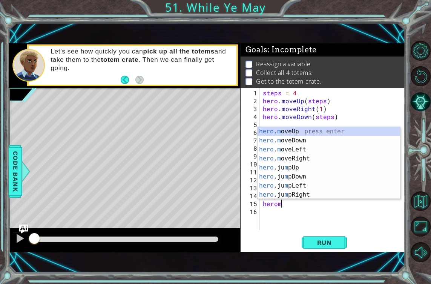
scroll to position [0, 1]
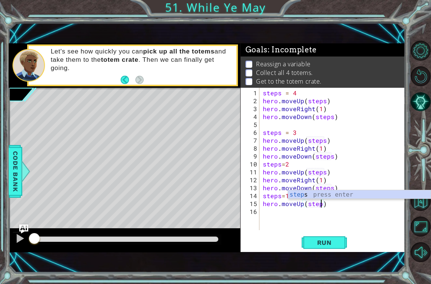
type textarea "hero.moveUp(steps)"
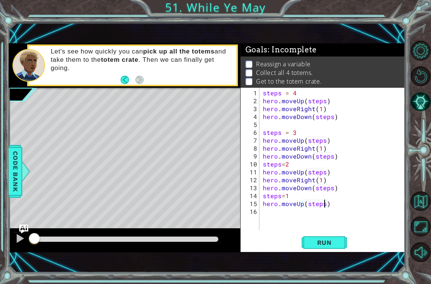
scroll to position [0, 0]
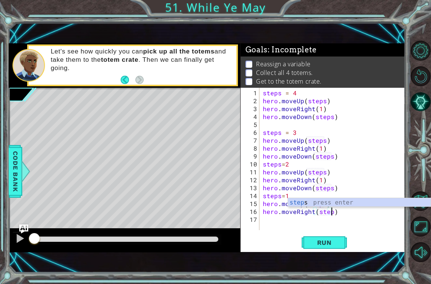
type textarea "hero.moveRight(steps)"
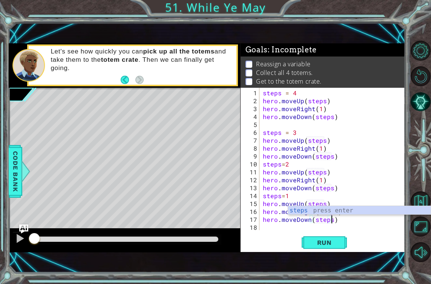
scroll to position [0, 4]
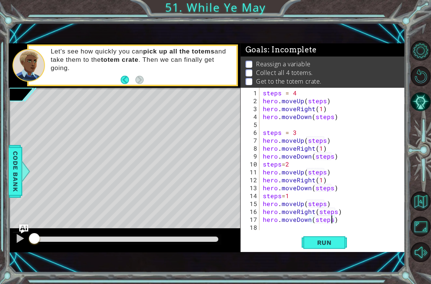
click at [309, 134] on div "steps = 4 hero . moveUp ( steps ) hero . moveRight ( 1 ) hero . moveDown ( step…" at bounding box center [334, 168] width 146 height 158
type textarea "steps = 3"
click at [286, 127] on div "steps = 4 hero . moveUp ( steps ) hero . moveRight ( 1 ) hero . moveDown ( step…" at bounding box center [334, 168] width 146 height 158
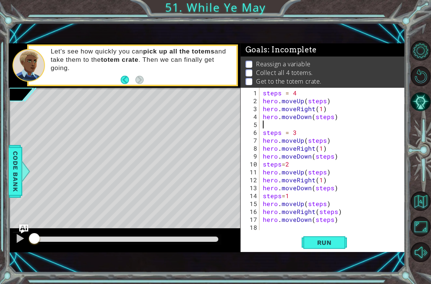
type textarea "hero.moveDown(steps)"
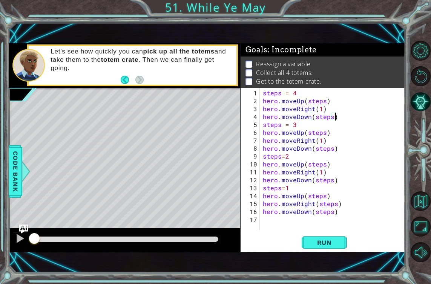
click at [311, 224] on div "steps = 4 hero . moveUp ( steps ) hero . moveRight ( 1 ) hero . moveDown ( step…" at bounding box center [334, 168] width 146 height 158
click at [323, 242] on span "Run" at bounding box center [325, 243] width 30 height 8
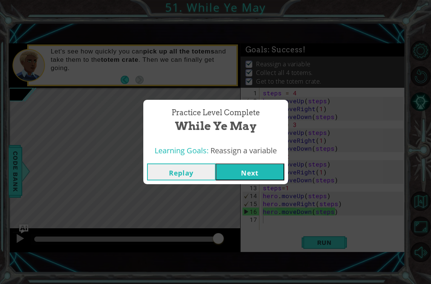
click at [243, 169] on button "Next" at bounding box center [250, 172] width 69 height 17
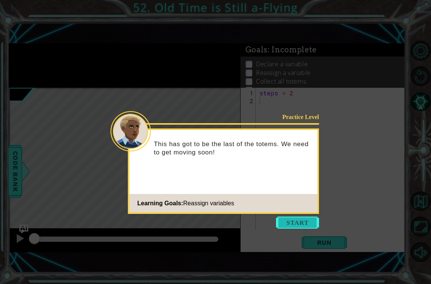
click at [287, 223] on button "Start" at bounding box center [297, 223] width 43 height 12
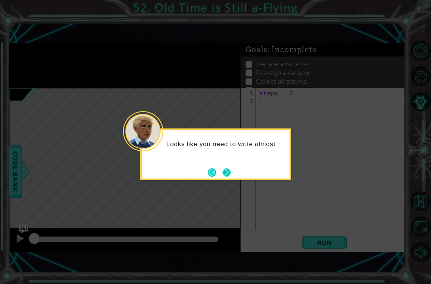
click at [231, 177] on button "Next" at bounding box center [227, 172] width 9 height 9
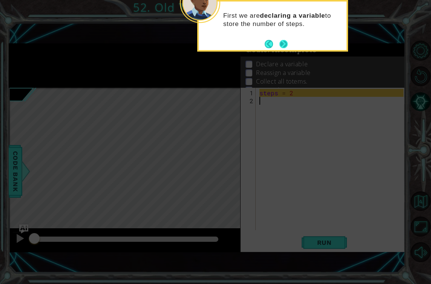
click at [281, 49] on button "Next" at bounding box center [283, 43] width 9 height 9
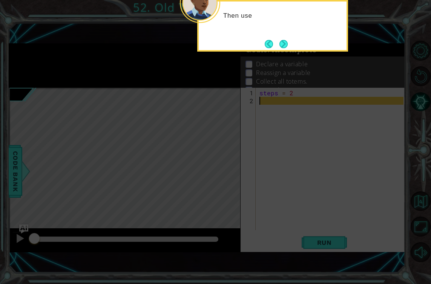
click at [281, 48] on button "Next" at bounding box center [284, 44] width 8 height 8
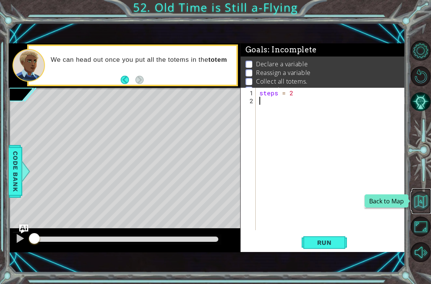
click at [413, 207] on button "Back to Map" at bounding box center [421, 202] width 20 height 20
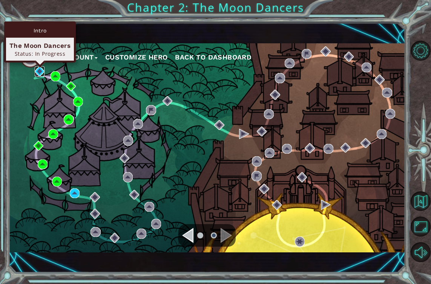
click at [41, 72] on img at bounding box center [40, 71] width 10 height 10
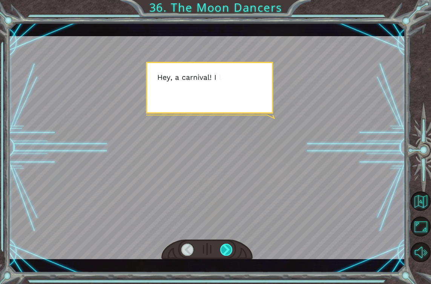
click at [224, 246] on div at bounding box center [226, 250] width 12 height 12
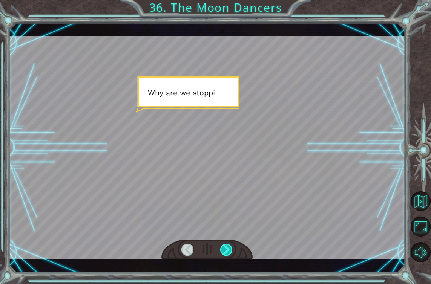
click at [224, 246] on div at bounding box center [226, 250] width 12 height 12
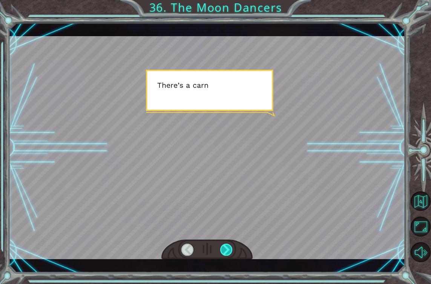
click at [224, 246] on div at bounding box center [226, 250] width 12 height 12
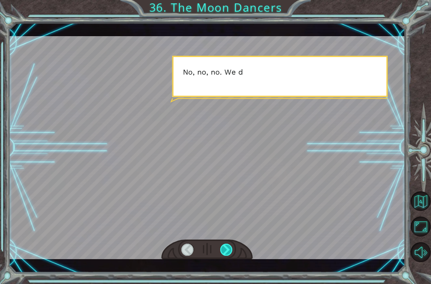
click at [224, 246] on div at bounding box center [226, 250] width 12 height 12
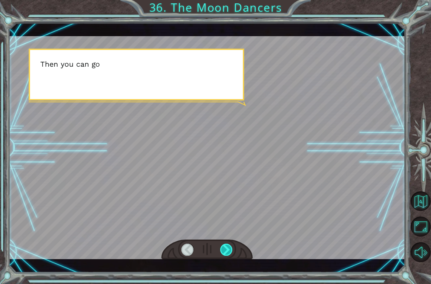
click at [224, 246] on div at bounding box center [226, 250] width 12 height 12
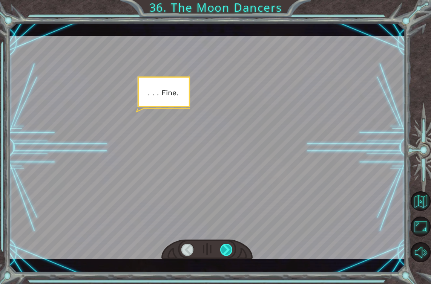
click at [224, 246] on div at bounding box center [226, 250] width 12 height 12
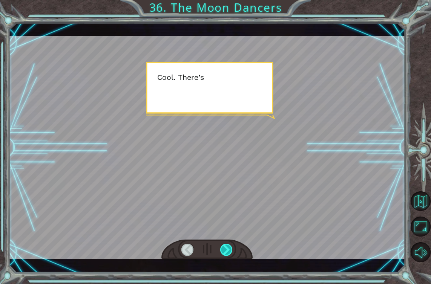
click at [224, 246] on div at bounding box center [226, 250] width 12 height 12
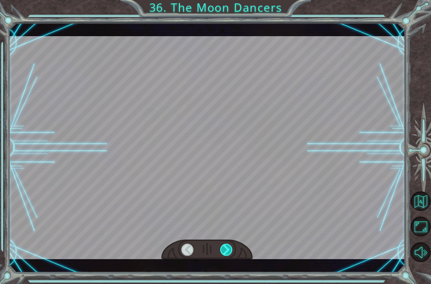
click at [224, 246] on div at bounding box center [226, 250] width 12 height 12
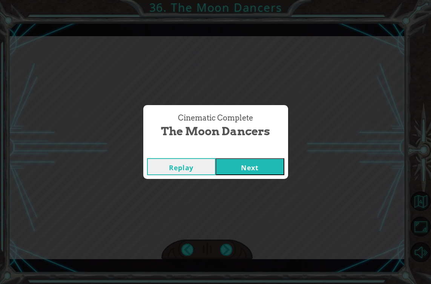
click at [240, 167] on button "Next" at bounding box center [250, 166] width 69 height 17
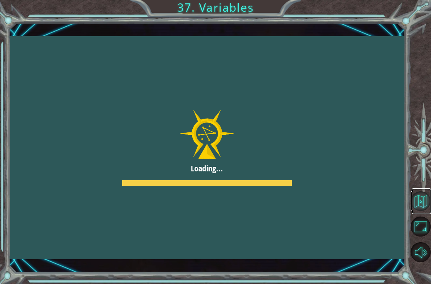
click at [416, 200] on button "Back to Map" at bounding box center [421, 202] width 20 height 20
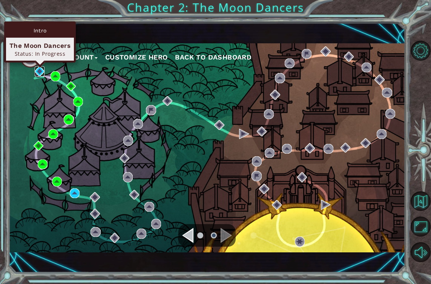
click at [40, 74] on img at bounding box center [40, 71] width 10 height 10
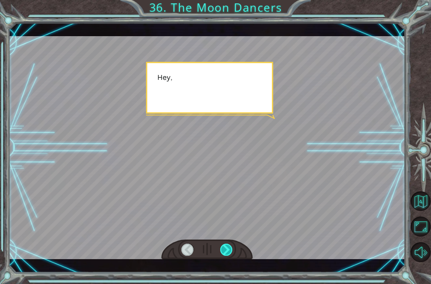
click at [225, 246] on div at bounding box center [226, 250] width 12 height 12
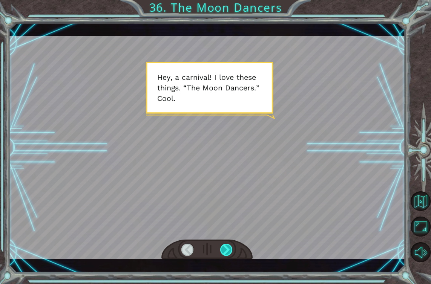
click at [225, 246] on div at bounding box center [226, 250] width 12 height 12
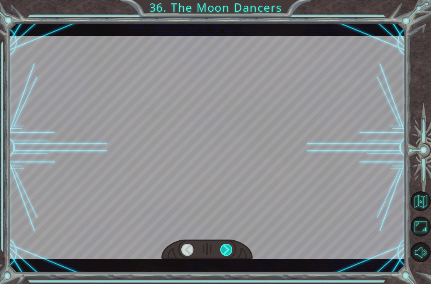
click at [225, 246] on div at bounding box center [226, 250] width 12 height 12
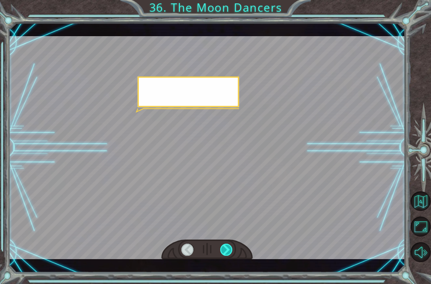
click at [225, 246] on div at bounding box center [226, 250] width 12 height 12
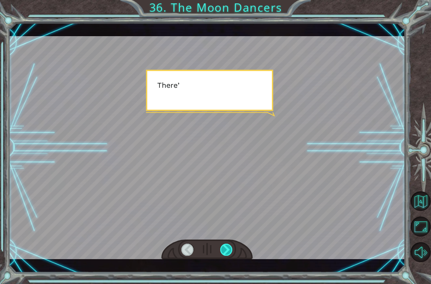
click at [225, 246] on div at bounding box center [226, 250] width 12 height 12
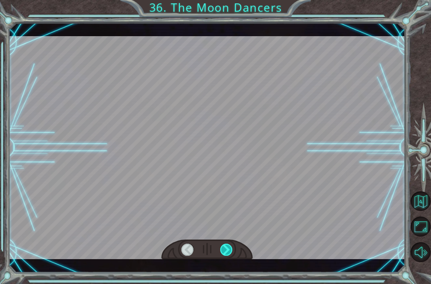
click at [225, 246] on div at bounding box center [226, 250] width 12 height 12
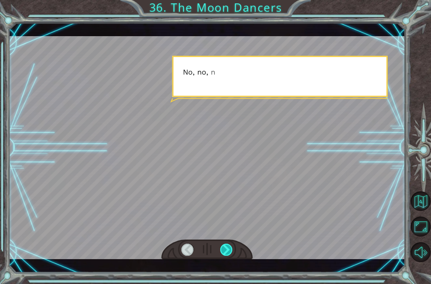
click at [225, 246] on div at bounding box center [226, 250] width 12 height 12
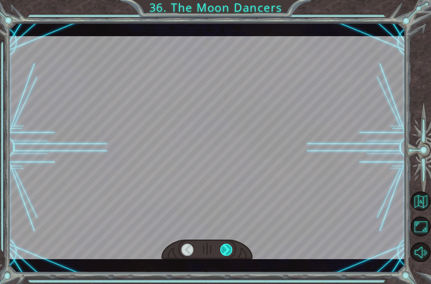
click at [225, 246] on div at bounding box center [226, 250] width 12 height 12
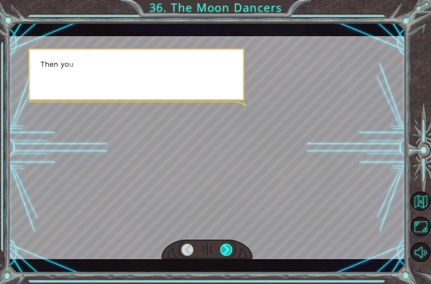
click at [225, 246] on div at bounding box center [226, 250] width 12 height 12
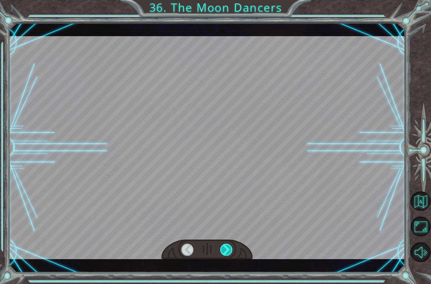
click at [225, 246] on div at bounding box center [226, 250] width 12 height 12
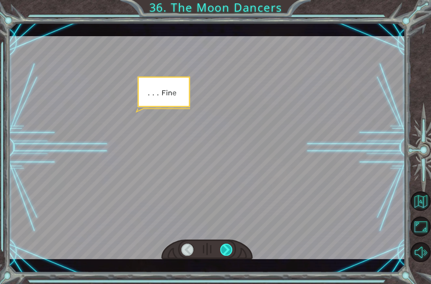
click at [225, 246] on div at bounding box center [226, 250] width 12 height 12
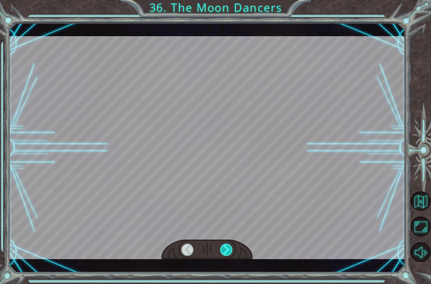
click at [225, 246] on div at bounding box center [226, 250] width 12 height 12
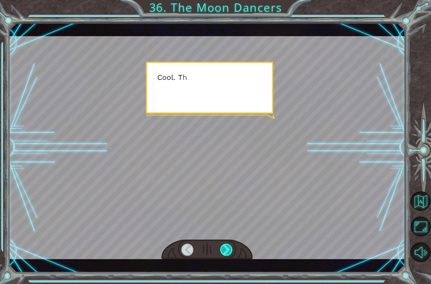
click at [225, 246] on div at bounding box center [226, 250] width 12 height 12
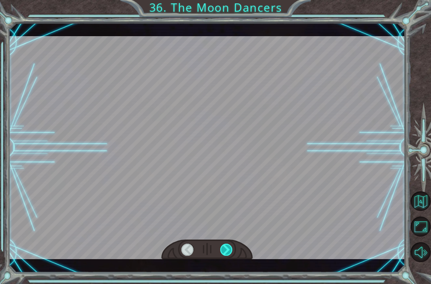
click at [225, 246] on div at bounding box center [226, 250] width 12 height 12
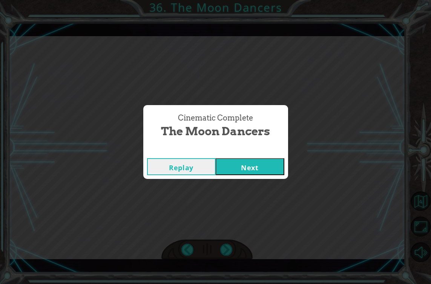
click at [241, 163] on button "Next" at bounding box center [250, 166] width 69 height 17
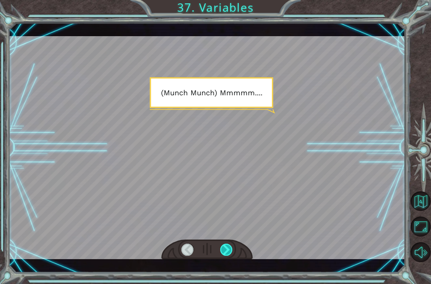
click at [224, 246] on div at bounding box center [226, 250] width 12 height 12
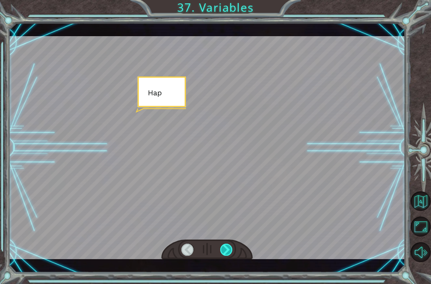
click at [224, 246] on div at bounding box center [226, 250] width 12 height 12
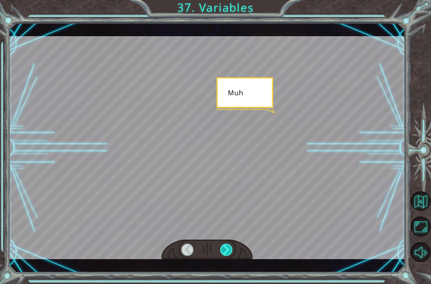
click at [224, 246] on div at bounding box center [226, 250] width 12 height 12
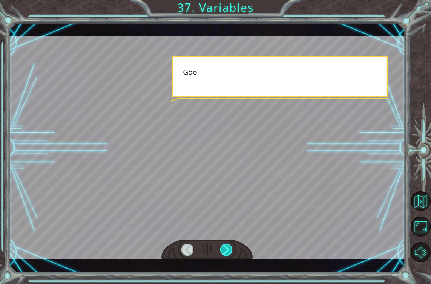
click at [224, 246] on div at bounding box center [226, 250] width 12 height 12
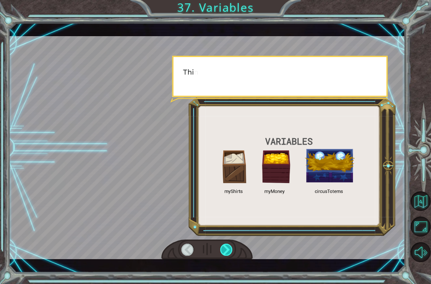
click at [224, 246] on div at bounding box center [226, 250] width 12 height 12
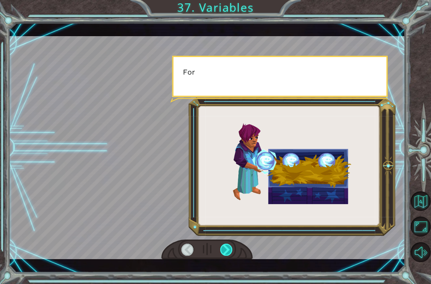
click at [224, 246] on div at bounding box center [226, 250] width 12 height 12
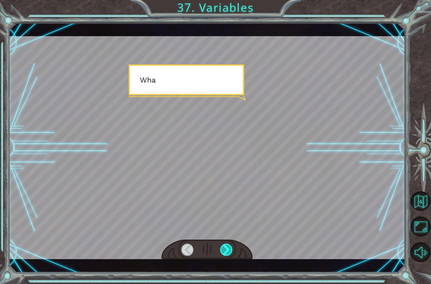
click at [224, 246] on div at bounding box center [226, 250] width 12 height 12
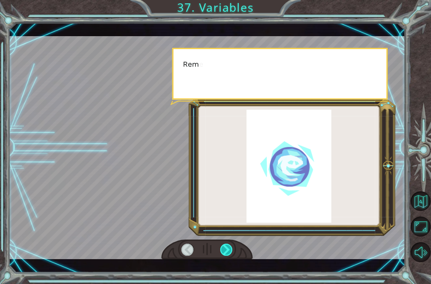
click at [224, 246] on div at bounding box center [226, 250] width 12 height 12
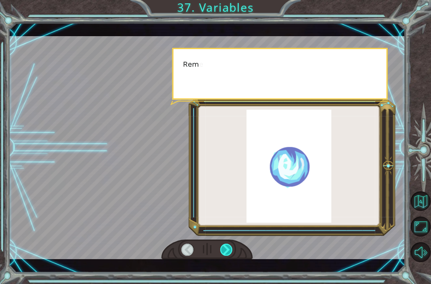
click at [224, 246] on div at bounding box center [226, 250] width 12 height 12
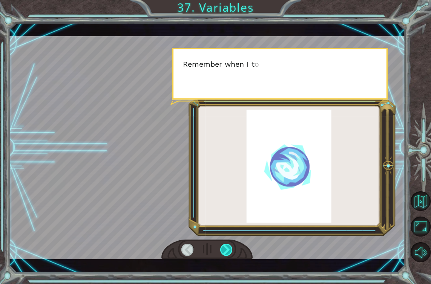
click at [224, 246] on div at bounding box center [226, 250] width 12 height 12
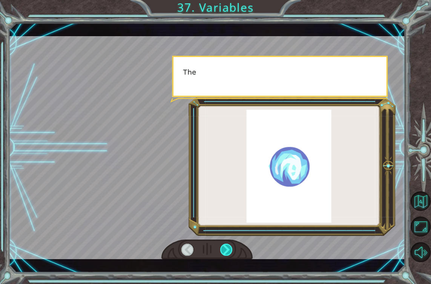
click at [224, 246] on div at bounding box center [226, 250] width 12 height 12
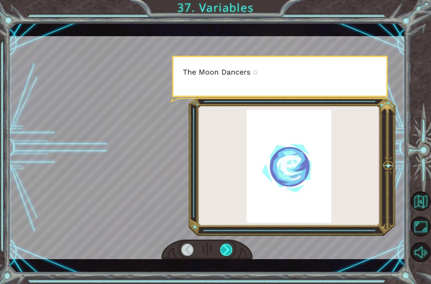
click at [224, 246] on div at bounding box center [226, 250] width 12 height 12
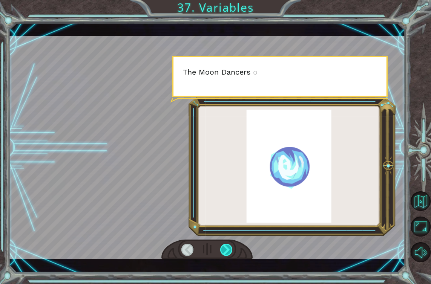
click at [224, 246] on div at bounding box center [226, 250] width 12 height 12
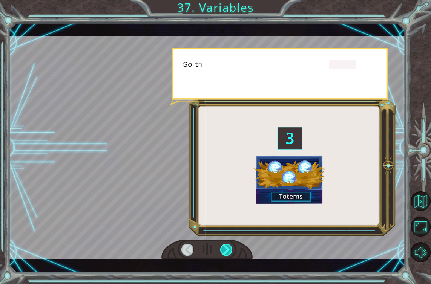
click at [224, 246] on div at bounding box center [226, 250] width 12 height 12
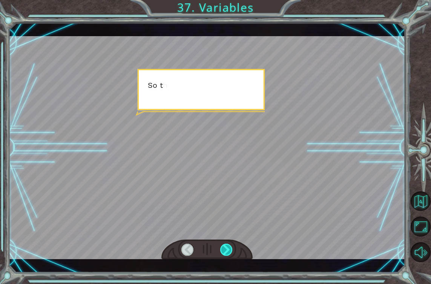
click at [224, 246] on div at bounding box center [226, 250] width 12 height 12
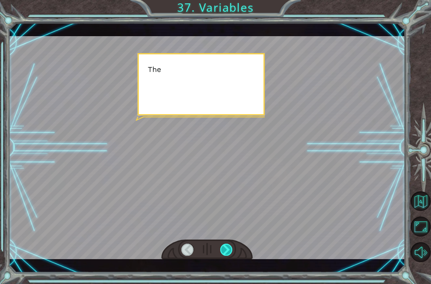
click at [224, 246] on div at bounding box center [226, 250] width 12 height 12
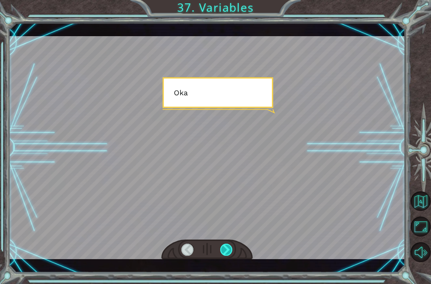
click at [224, 246] on div at bounding box center [226, 250] width 12 height 12
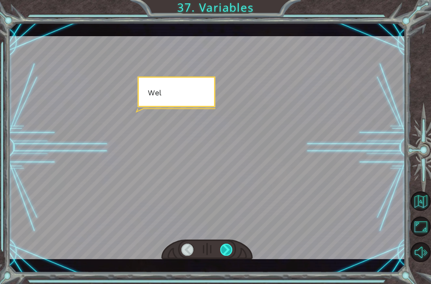
click at [224, 246] on div at bounding box center [226, 250] width 12 height 12
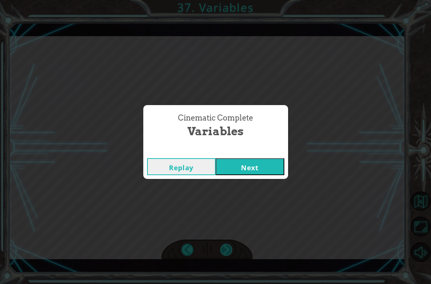
click at [224, 246] on div "Cinematic Complete Variables Replay Next" at bounding box center [215, 142] width 431 height 284
click at [239, 165] on button "Next" at bounding box center [250, 166] width 69 height 17
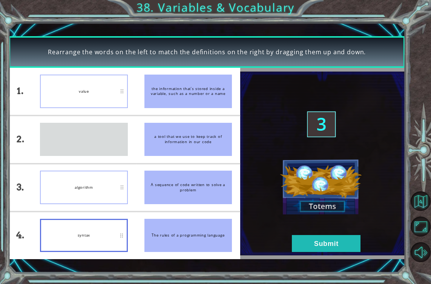
click at [93, 157] on div "variable" at bounding box center [84, 140] width 88 height 34
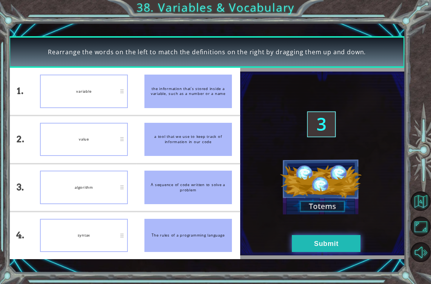
click at [303, 239] on button "Submit" at bounding box center [326, 243] width 69 height 17
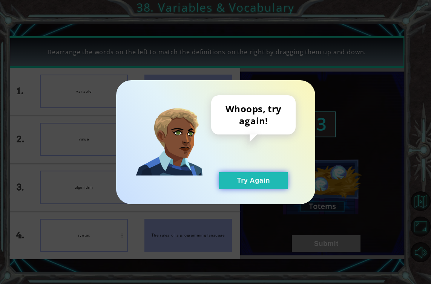
click at [249, 178] on button "Try Again" at bounding box center [253, 180] width 69 height 17
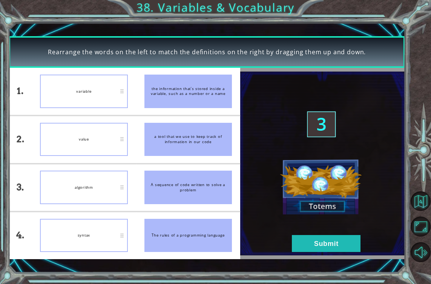
click at [87, 197] on div "algorithm" at bounding box center [84, 188] width 88 height 34
click at [320, 242] on button "Submit" at bounding box center [326, 243] width 69 height 17
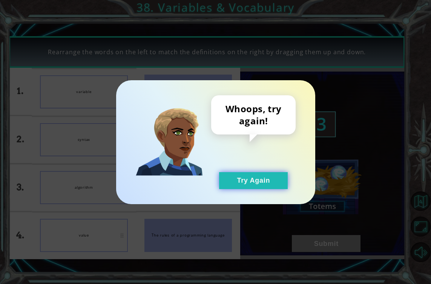
click at [235, 174] on button "Try Again" at bounding box center [253, 180] width 69 height 17
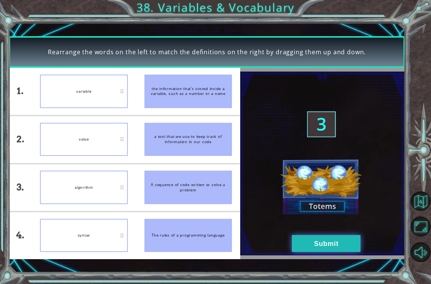
click at [309, 242] on button "Submit" at bounding box center [326, 243] width 69 height 17
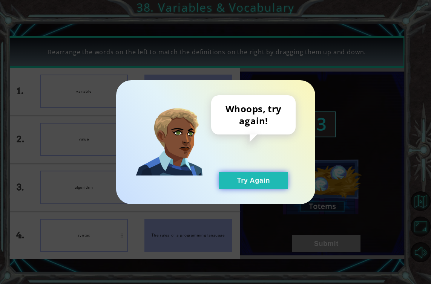
click at [257, 178] on button "Try Again" at bounding box center [253, 180] width 69 height 17
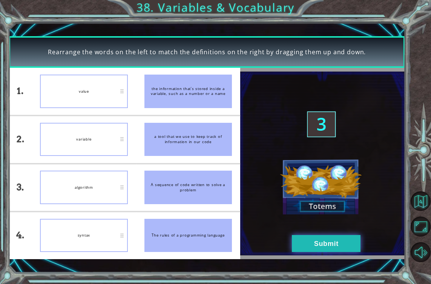
click at [307, 246] on button "Submit" at bounding box center [326, 243] width 69 height 17
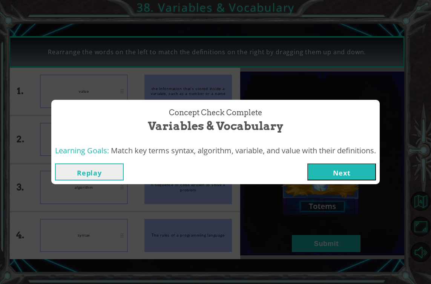
click at [337, 176] on button "Next" at bounding box center [341, 172] width 69 height 17
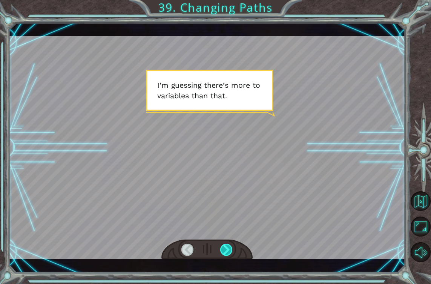
click at [226, 253] on div at bounding box center [226, 250] width 12 height 12
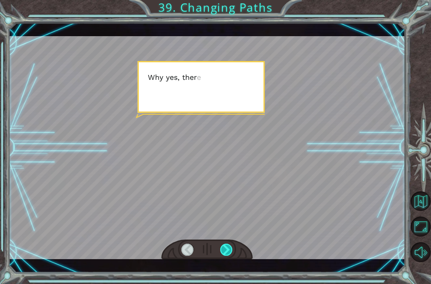
click at [226, 253] on div at bounding box center [226, 250] width 12 height 12
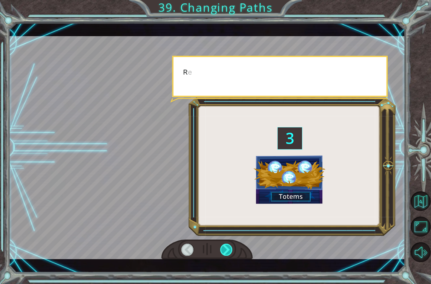
click at [226, 253] on div at bounding box center [226, 250] width 12 height 12
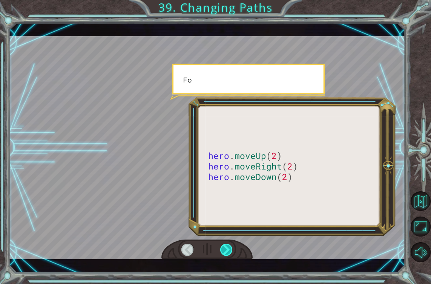
click at [226, 253] on div at bounding box center [226, 250] width 12 height 12
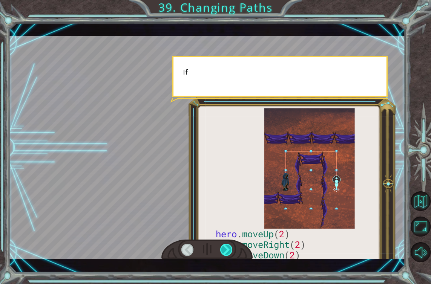
click at [226, 253] on div at bounding box center [226, 250] width 12 height 12
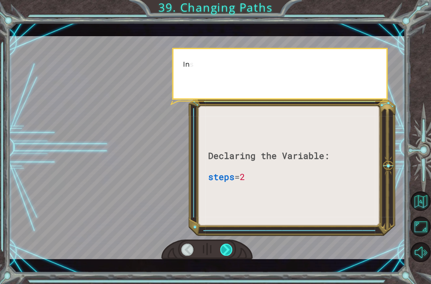
click at [226, 253] on div at bounding box center [226, 250] width 12 height 12
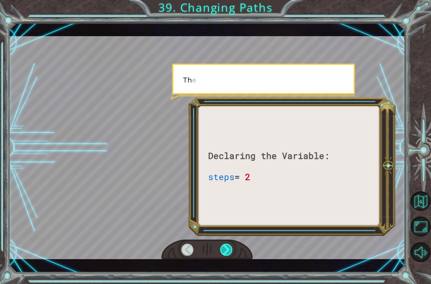
click at [226, 253] on div at bounding box center [226, 250] width 12 height 12
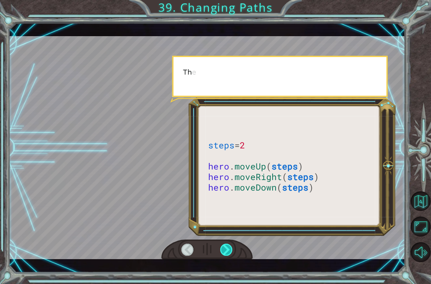
click at [226, 253] on div at bounding box center [226, 250] width 12 height 12
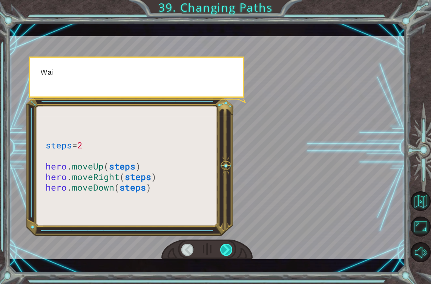
click at [226, 253] on div at bounding box center [226, 250] width 12 height 12
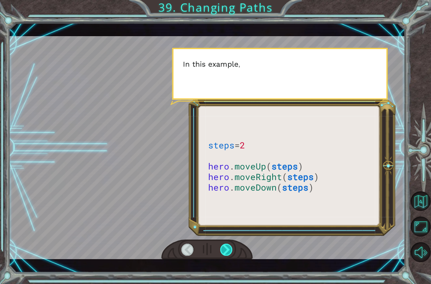
click at [226, 253] on div at bounding box center [226, 250] width 12 height 12
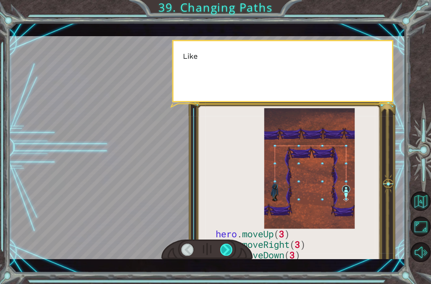
click at [226, 253] on div at bounding box center [226, 250] width 12 height 12
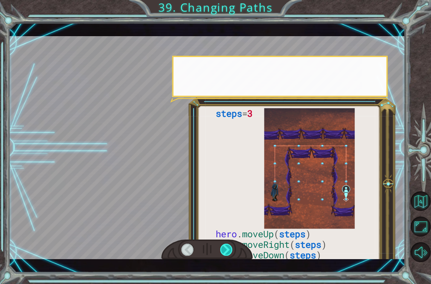
click at [226, 253] on div at bounding box center [226, 250] width 12 height 12
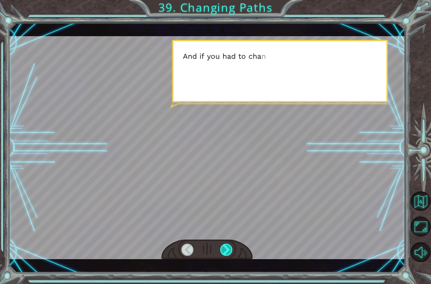
click at [226, 253] on div at bounding box center [226, 250] width 12 height 12
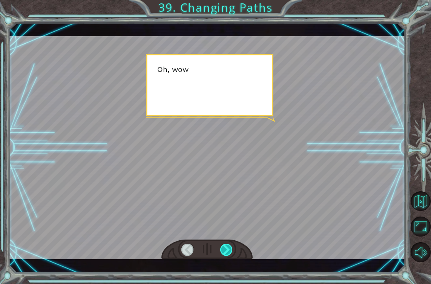
click at [226, 253] on div at bounding box center [226, 250] width 12 height 12
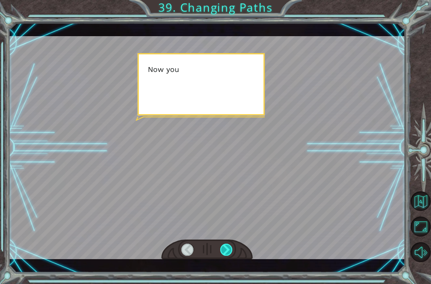
click at [226, 253] on div at bounding box center [226, 250] width 12 height 12
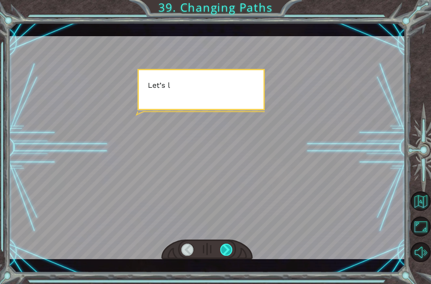
click at [226, 253] on div at bounding box center [226, 250] width 12 height 12
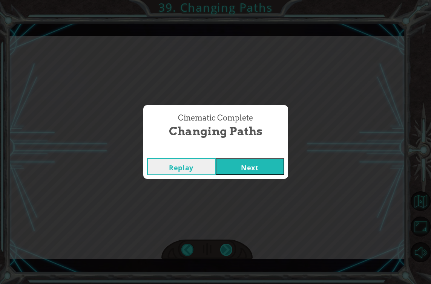
click at [226, 253] on div "Cinematic Complete Changing Paths Replay Next" at bounding box center [215, 142] width 431 height 284
click at [237, 162] on button "Next" at bounding box center [250, 166] width 69 height 17
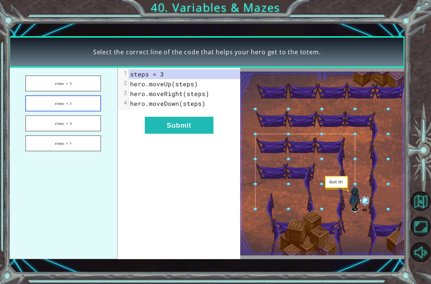
click at [77, 104] on button "steps = 2" at bounding box center [63, 103] width 76 height 16
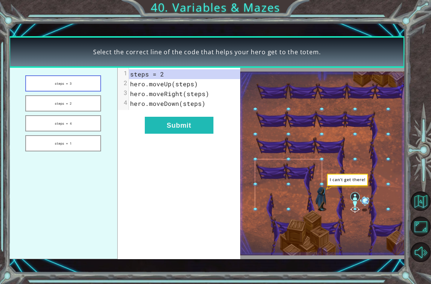
click at [76, 83] on button "steps = 3" at bounding box center [63, 83] width 76 height 16
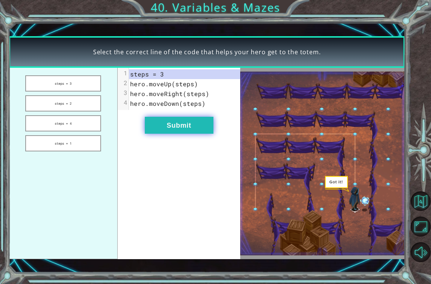
click at [151, 117] on button "Submit" at bounding box center [179, 125] width 69 height 17
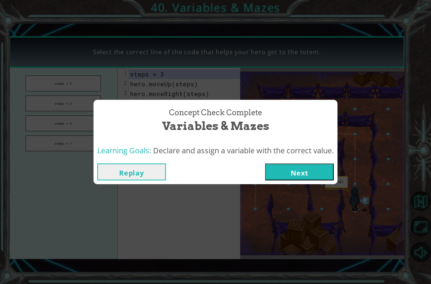
click at [281, 170] on button "Next" at bounding box center [299, 172] width 69 height 17
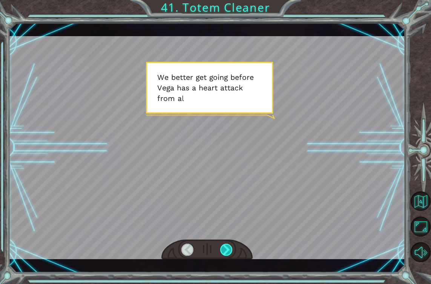
click at [229, 249] on div at bounding box center [226, 250] width 12 height 12
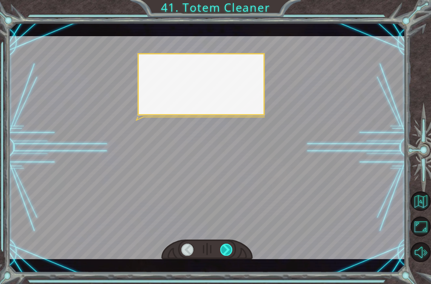
click at [229, 249] on div at bounding box center [226, 250] width 12 height 12
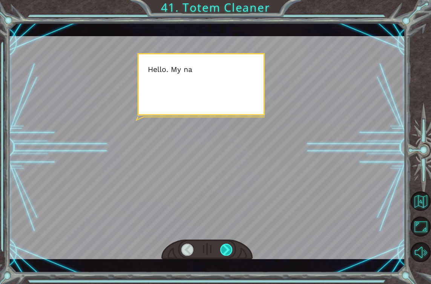
click at [229, 249] on div at bounding box center [226, 250] width 12 height 12
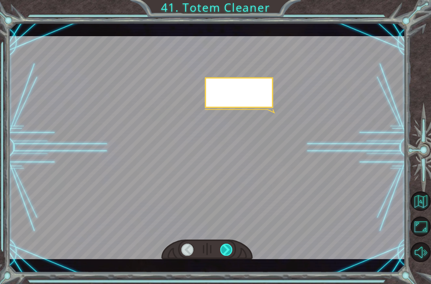
click at [229, 249] on div at bounding box center [226, 250] width 12 height 12
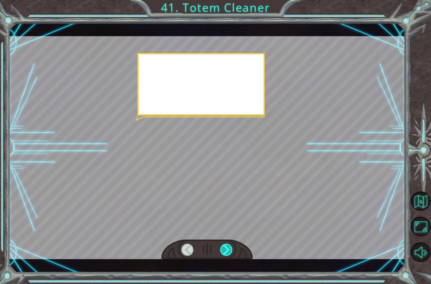
click at [229, 249] on div at bounding box center [226, 250] width 12 height 12
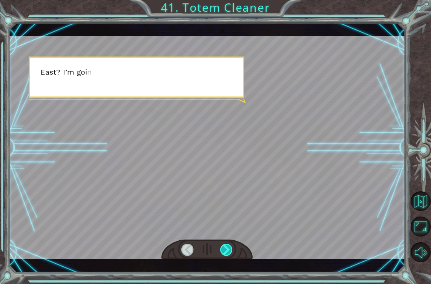
click at [229, 249] on div at bounding box center [226, 250] width 12 height 12
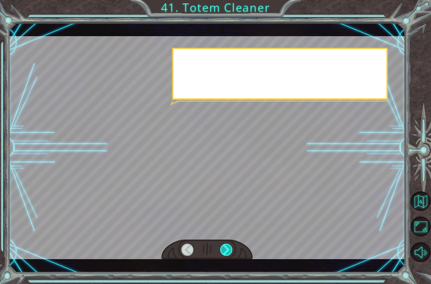
click at [229, 249] on div at bounding box center [226, 250] width 12 height 12
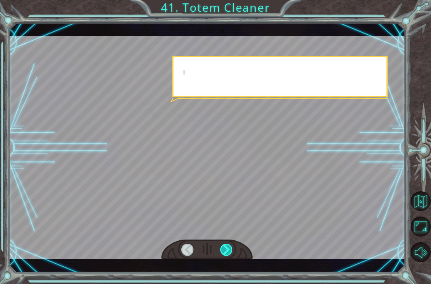
click at [229, 249] on div at bounding box center [226, 250] width 12 height 12
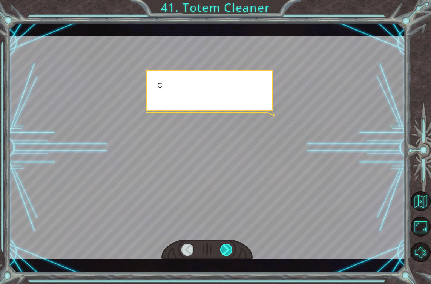
click at [229, 249] on div at bounding box center [226, 250] width 12 height 12
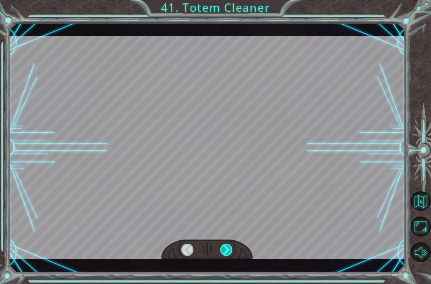
click at [229, 249] on div at bounding box center [226, 250] width 12 height 12
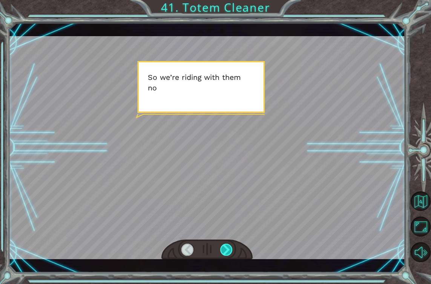
click at [231, 246] on div at bounding box center [226, 250] width 12 height 12
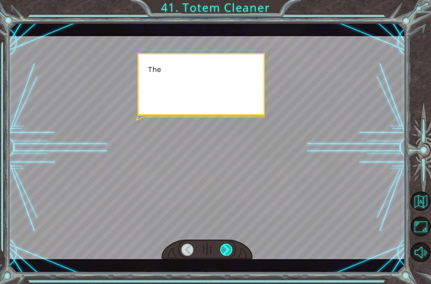
click at [231, 246] on div at bounding box center [226, 250] width 12 height 12
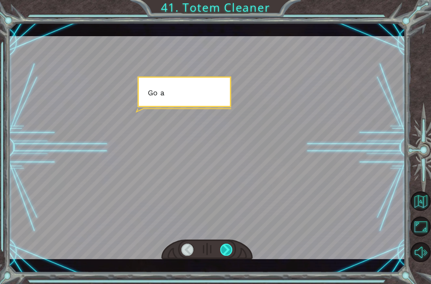
click at [231, 246] on div at bounding box center [226, 250] width 12 height 12
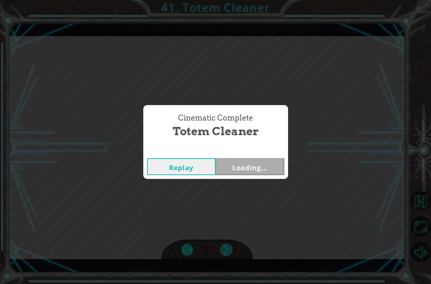
click at [231, 246] on div "Cinematic Complete Totem Cleaner Replay Loading..." at bounding box center [215, 142] width 431 height 284
click at [230, 160] on button "Next" at bounding box center [250, 166] width 69 height 17
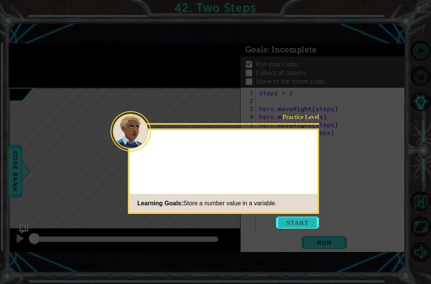
click at [289, 224] on button "Start" at bounding box center [297, 223] width 43 height 12
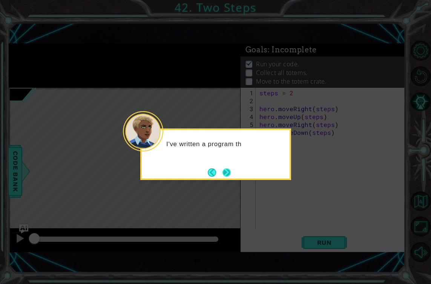
click at [226, 173] on button "Next" at bounding box center [227, 172] width 9 height 9
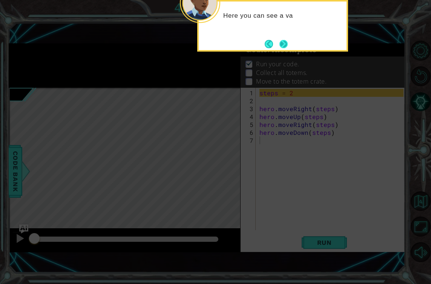
click at [281, 40] on button "Next" at bounding box center [284, 44] width 8 height 8
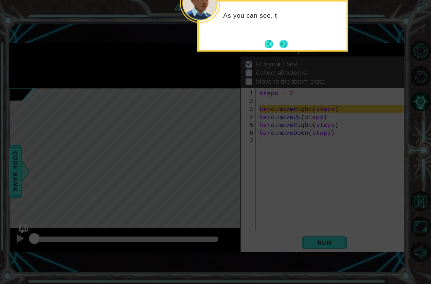
click at [283, 45] on button "Next" at bounding box center [284, 44] width 8 height 8
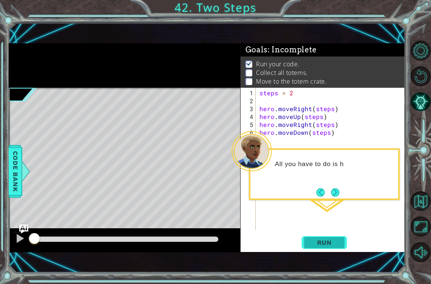
click at [337, 237] on button "Run" at bounding box center [324, 243] width 45 height 17
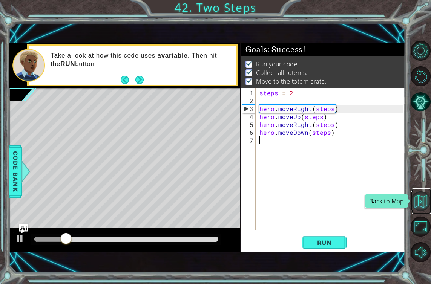
click at [423, 206] on button "Back to Map" at bounding box center [421, 202] width 20 height 20
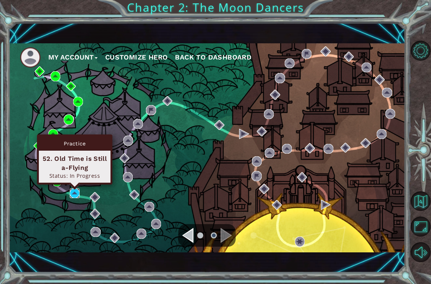
click at [71, 191] on img at bounding box center [75, 194] width 10 height 10
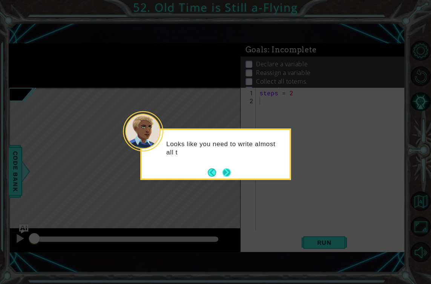
click at [228, 174] on button "Next" at bounding box center [227, 173] width 8 height 8
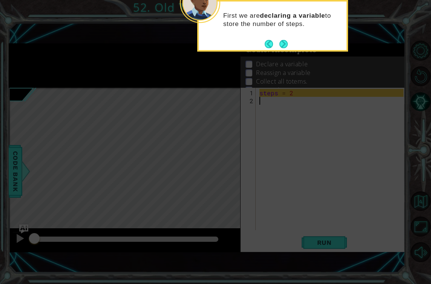
click at [278, 39] on footer at bounding box center [276, 43] width 23 height 11
click at [280, 41] on button "Next" at bounding box center [284, 44] width 8 height 8
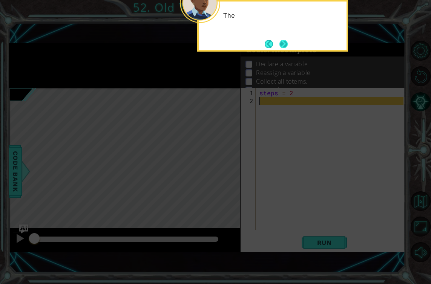
click at [280, 41] on button "Next" at bounding box center [283, 44] width 11 height 11
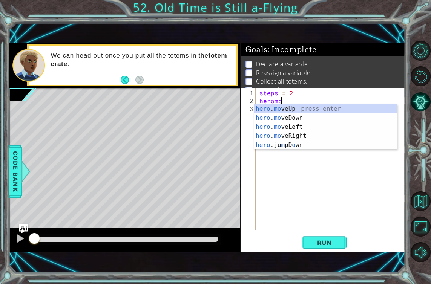
scroll to position [0, 1]
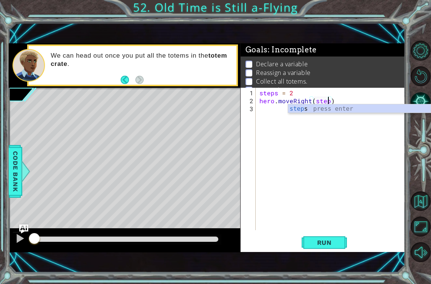
type textarea "hero.moveRight(steps)"
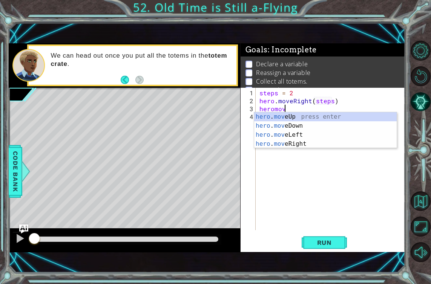
scroll to position [0, 2]
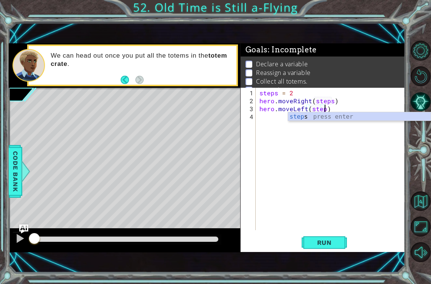
type textarea "hero.moveLeft(steps)"
click at [267, 122] on div "steps = 2 hero . moveRight ( steps ) hero . moveLeft ( steps )" at bounding box center [333, 168] width 150 height 158
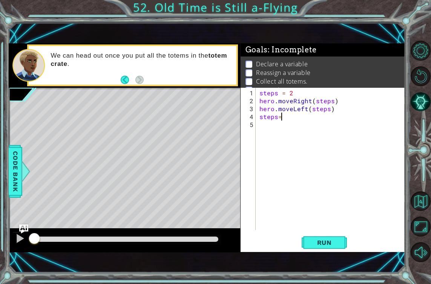
scroll to position [0, 1]
type textarea "steps=4"
type textarea "hero.moveRight(steps)"
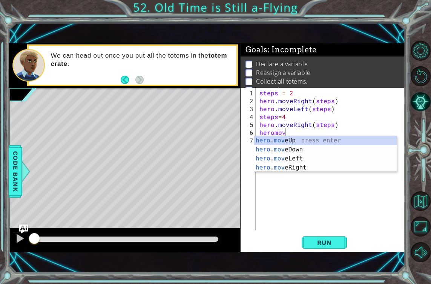
scroll to position [0, 2]
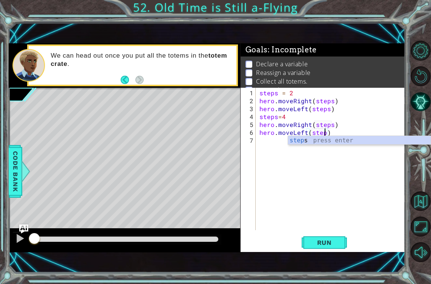
type textarea "hero.moveLeft(steps)"
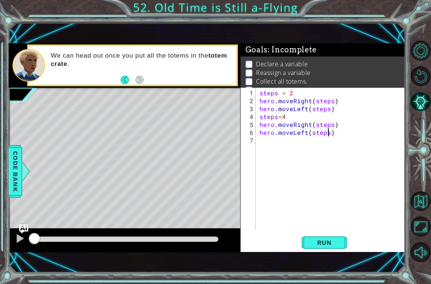
scroll to position [0, 0]
click at [337, 103] on div "steps = 2 hero . moveRight ( steps ) hero . moveLeft ( steps ) steps = 4 hero .…" at bounding box center [333, 168] width 150 height 158
type textarea "hero.moveRight(steps)"
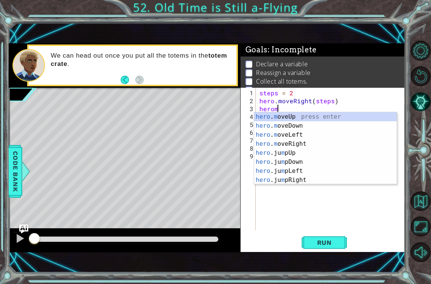
scroll to position [0, 1]
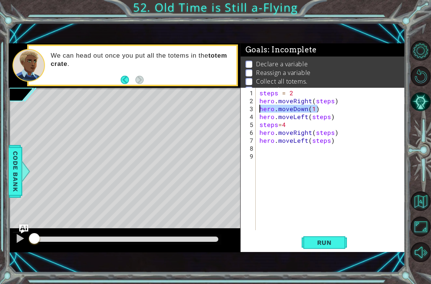
drag, startPoint x: 328, startPoint y: 108, endPoint x: 258, endPoint y: 106, distance: 69.8
click at [258, 106] on div "steps = 2 hero . moveRight ( steps ) hero . moveDown ( 1 ) hero . moveLeft ( st…" at bounding box center [333, 168] width 150 height 158
click at [339, 132] on div "steps = 2 hero . moveRight ( steps ) hero . moveDown ( 1 ) hero . moveLeft ( st…" at bounding box center [333, 168] width 150 height 158
type textarea "hero.moveRight(steps)"
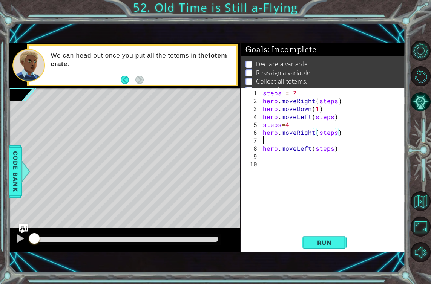
scroll to position [0, 0]
paste textarea "hero.moveDown(1)"
click at [347, 143] on div "steps = 2 hero . moveRight ( steps ) hero . moveDown ( 1 ) hero . moveLeft ( st…" at bounding box center [334, 168] width 146 height 158
click at [353, 148] on div "steps = 2 hero . moveRight ( steps ) hero . moveDown ( 1 ) hero . moveLeft ( st…" at bounding box center [334, 168] width 146 height 158
type textarea "hero.moveLeft(steps)"
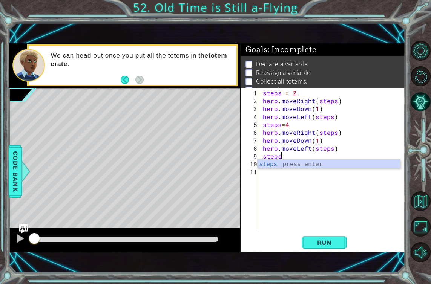
scroll to position [0, 1]
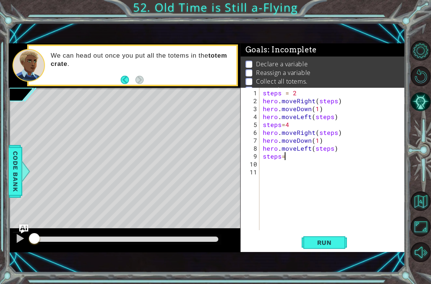
type textarea "steps=6"
type textarea "s"
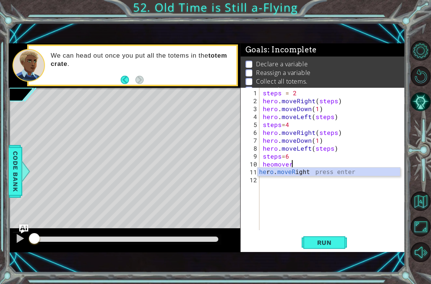
scroll to position [0, 2]
type textarea "hero.moveRight(steps)"
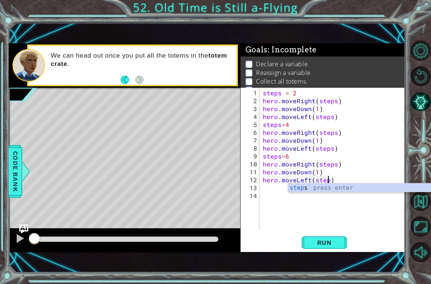
scroll to position [0, 4]
type textarea "hero.moveLeft(steps)"
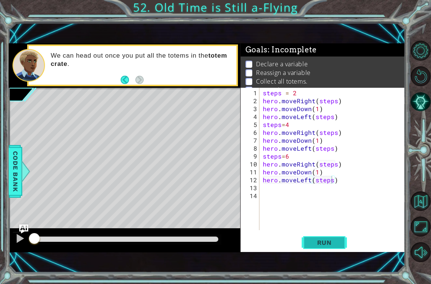
click at [328, 249] on button "Run" at bounding box center [324, 243] width 45 height 17
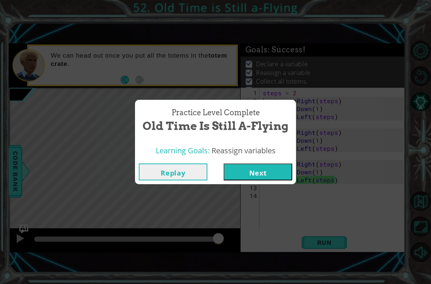
click at [261, 171] on button "Next" at bounding box center [258, 172] width 69 height 17
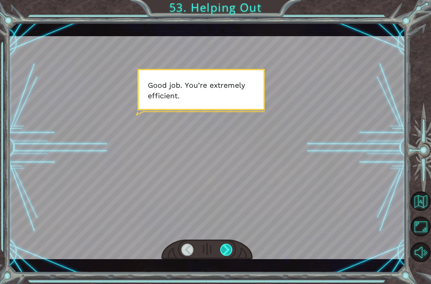
click at [226, 248] on div at bounding box center [226, 250] width 12 height 12
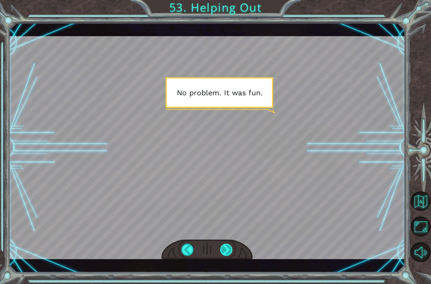
click at [226, 248] on div at bounding box center [226, 250] width 12 height 12
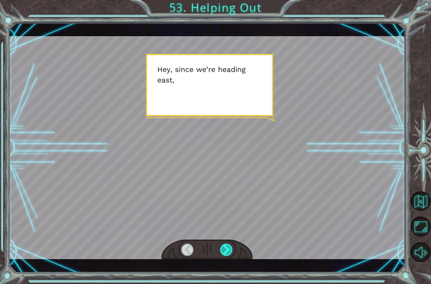
click at [226, 248] on div at bounding box center [226, 250] width 12 height 12
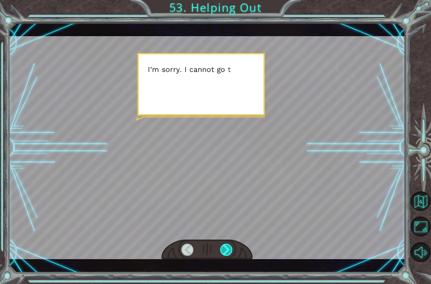
click at [226, 248] on div at bounding box center [226, 250] width 12 height 12
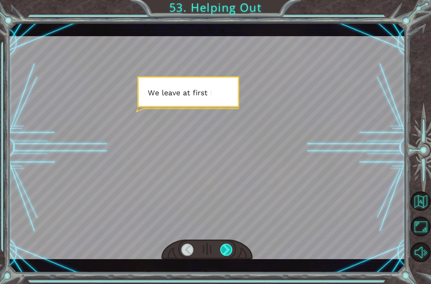
click at [226, 248] on div at bounding box center [226, 250] width 12 height 12
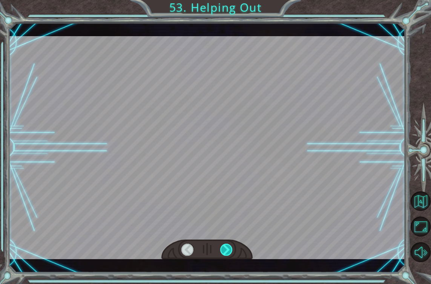
click at [226, 248] on div at bounding box center [226, 250] width 12 height 12
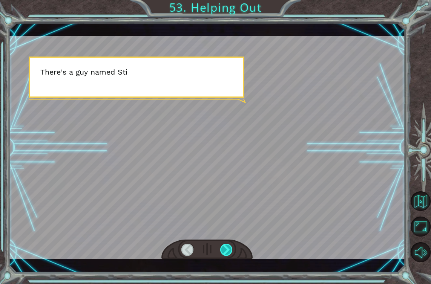
click at [226, 248] on div at bounding box center [226, 250] width 12 height 12
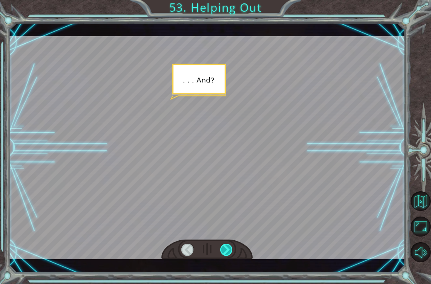
click at [226, 248] on div at bounding box center [226, 250] width 12 height 12
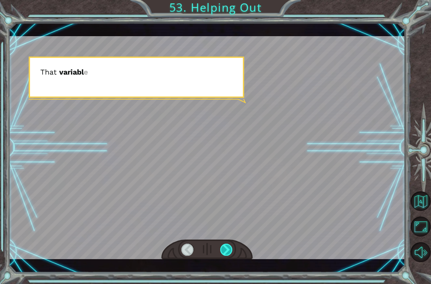
click at [226, 248] on div at bounding box center [226, 250] width 12 height 12
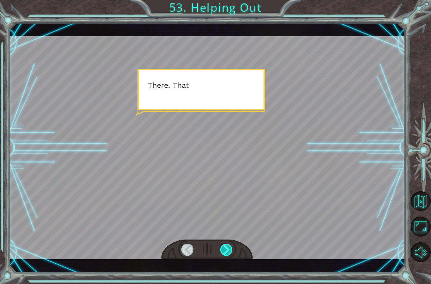
click at [226, 248] on div at bounding box center [226, 250] width 12 height 12
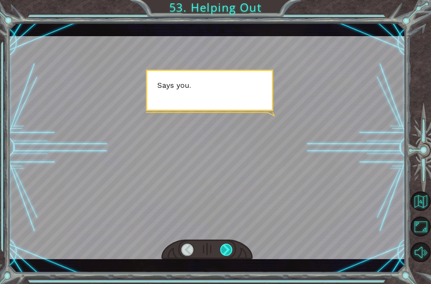
click at [226, 248] on div at bounding box center [226, 250] width 12 height 12
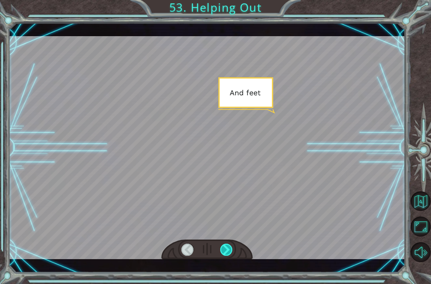
click at [226, 248] on div at bounding box center [226, 250] width 12 height 12
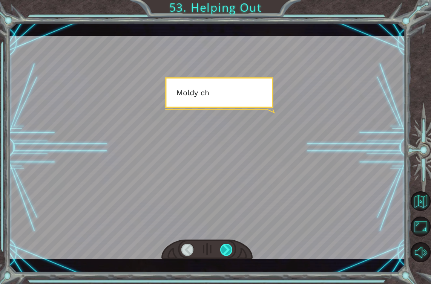
click at [226, 248] on div at bounding box center [226, 250] width 12 height 12
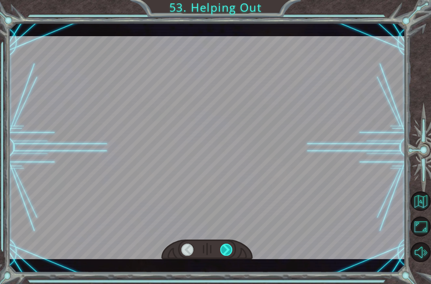
click at [226, 248] on div at bounding box center [226, 250] width 12 height 12
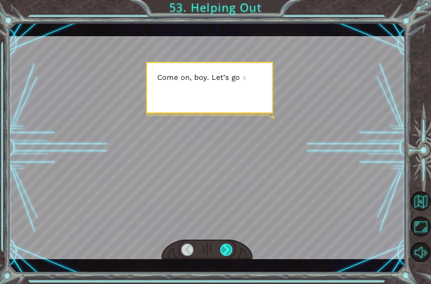
click at [226, 248] on div at bounding box center [226, 250] width 12 height 12
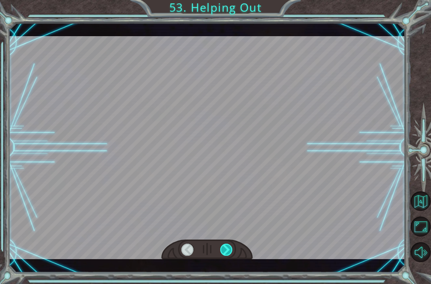
click at [226, 248] on div at bounding box center [226, 250] width 12 height 12
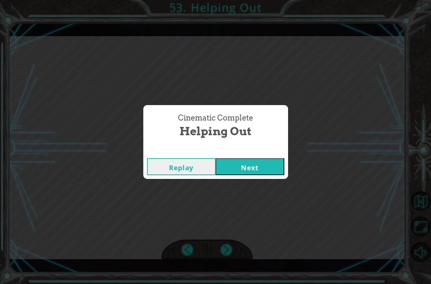
click at [231, 168] on button "Next" at bounding box center [250, 166] width 69 height 17
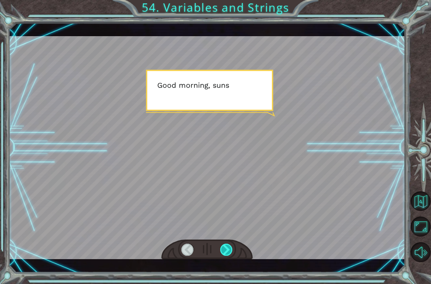
click at [224, 249] on div at bounding box center [226, 250] width 12 height 12
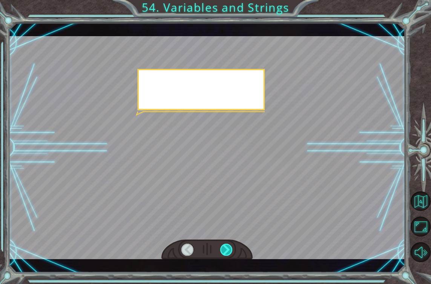
click at [224, 249] on div at bounding box center [226, 250] width 12 height 12
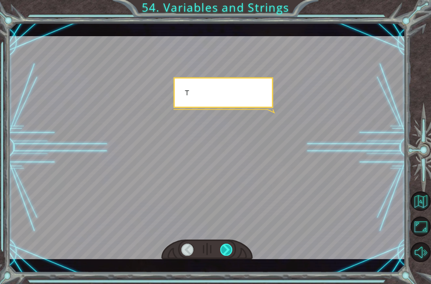
click at [224, 249] on div at bounding box center [226, 250] width 12 height 12
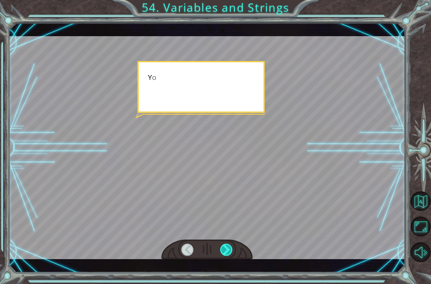
click at [224, 249] on div at bounding box center [226, 250] width 12 height 12
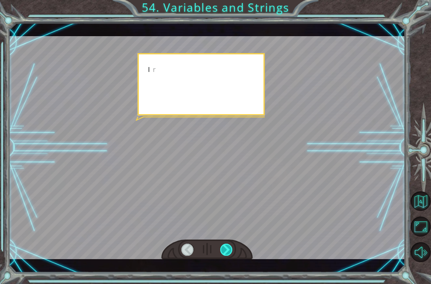
click at [224, 249] on div at bounding box center [226, 250] width 12 height 12
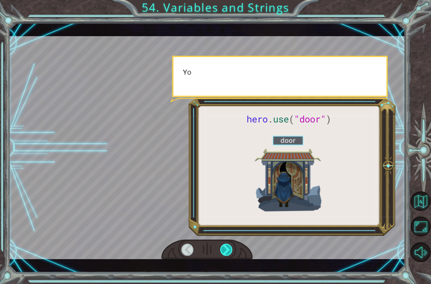
click at [224, 249] on div at bounding box center [226, 250] width 12 height 12
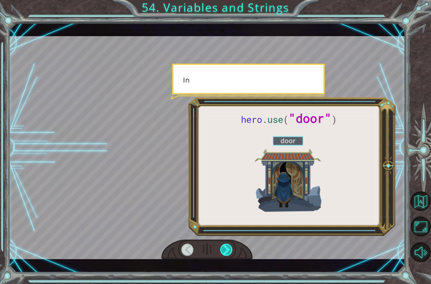
click at [224, 249] on div at bounding box center [226, 250] width 12 height 12
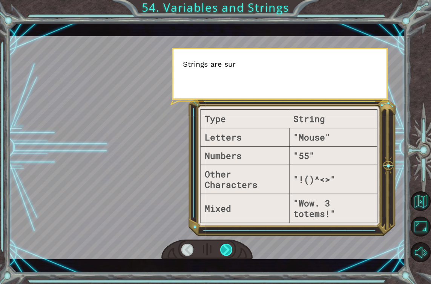
click at [224, 249] on div at bounding box center [226, 250] width 12 height 12
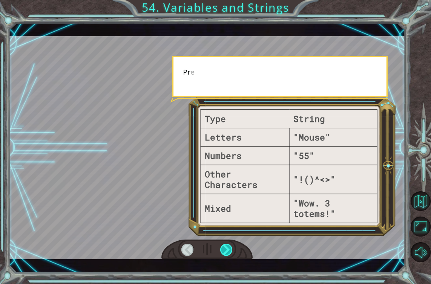
click at [224, 249] on div at bounding box center [226, 250] width 12 height 12
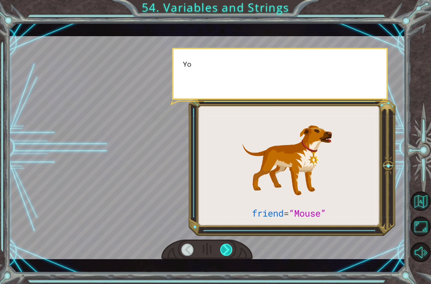
click at [224, 249] on div at bounding box center [226, 250] width 12 height 12
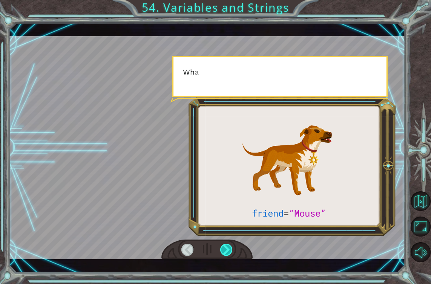
click at [224, 249] on div at bounding box center [226, 250] width 12 height 12
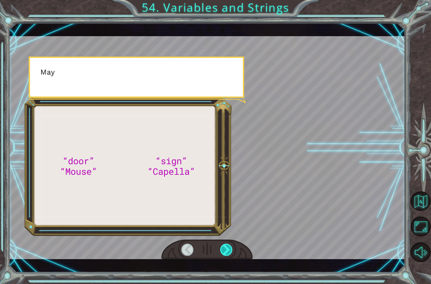
click at [224, 249] on div at bounding box center [226, 250] width 12 height 12
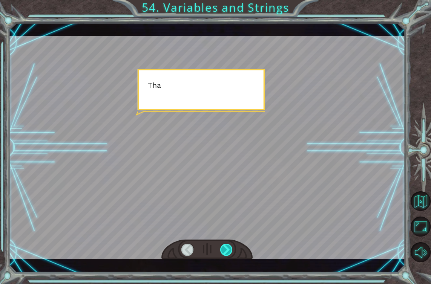
click at [224, 249] on div at bounding box center [226, 250] width 12 height 12
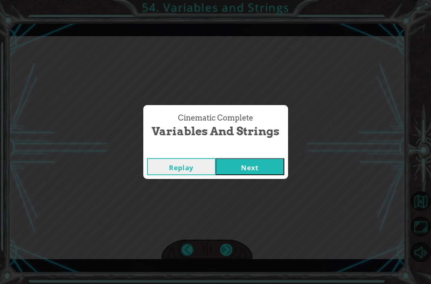
click at [224, 249] on div "Cinematic Complete Variables and Strings Replay Next" at bounding box center [215, 142] width 431 height 284
click at [241, 169] on button "Next" at bounding box center [250, 166] width 69 height 17
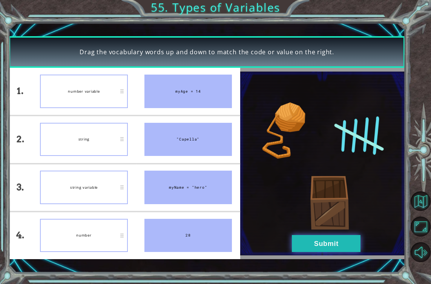
click at [333, 249] on button "Submit" at bounding box center [326, 243] width 69 height 17
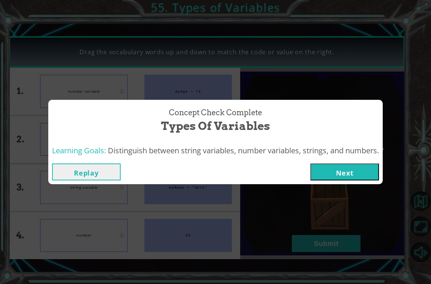
click at [346, 177] on button "Next" at bounding box center [344, 172] width 69 height 17
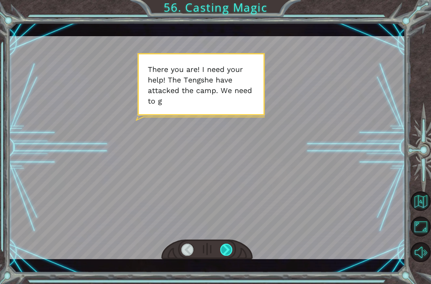
click at [220, 251] on div at bounding box center [226, 250] width 12 height 12
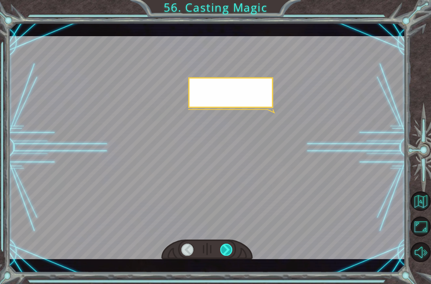
click at [220, 251] on div at bounding box center [226, 250] width 12 height 12
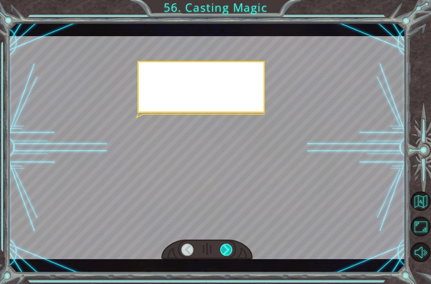
click at [220, 251] on div at bounding box center [226, 250] width 12 height 12
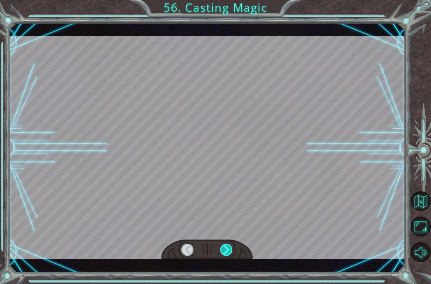
click at [220, 251] on div at bounding box center [226, 250] width 12 height 12
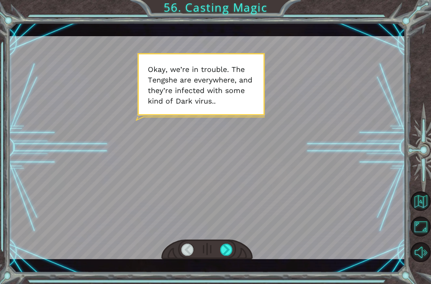
click at [212, 240] on div at bounding box center [207, 147] width 397 height 223
click at [229, 251] on div at bounding box center [226, 250] width 12 height 12
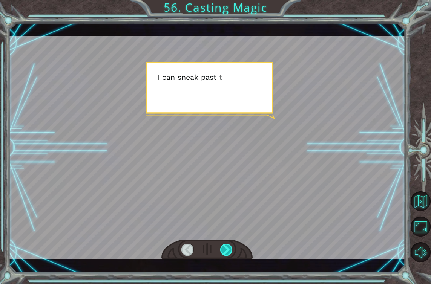
click at [229, 251] on div at bounding box center [226, 250] width 12 height 12
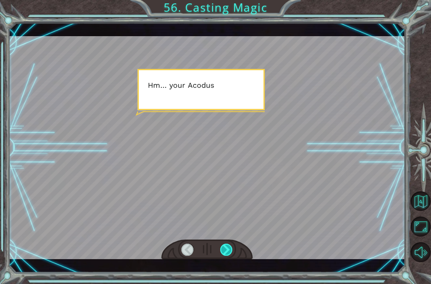
click at [229, 251] on div at bounding box center [226, 250] width 12 height 12
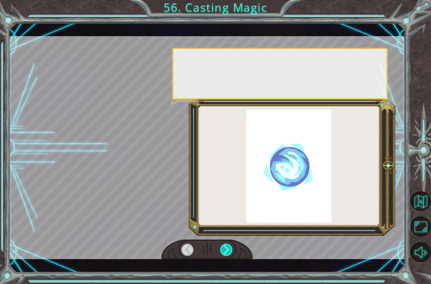
click at [229, 251] on div at bounding box center [226, 250] width 12 height 12
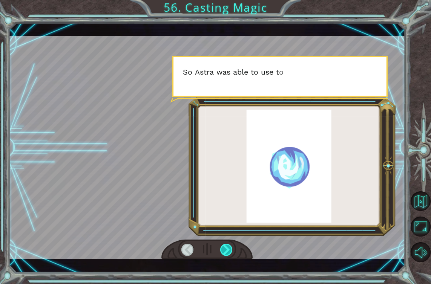
click at [229, 251] on div at bounding box center [226, 250] width 12 height 12
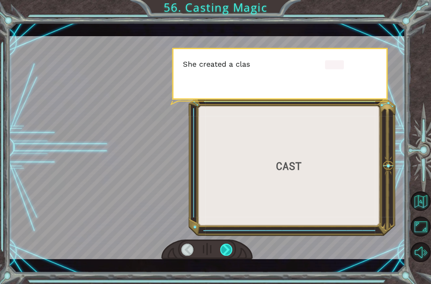
click at [229, 251] on div at bounding box center [226, 250] width 12 height 12
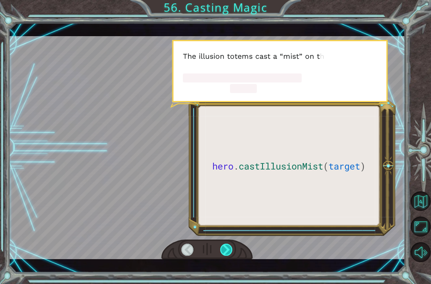
click at [229, 251] on div at bounding box center [226, 250] width 12 height 12
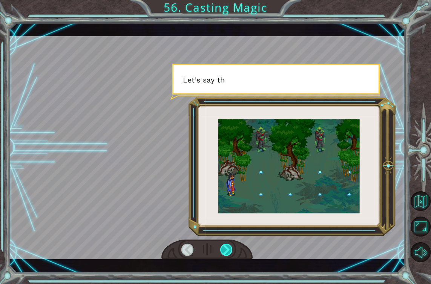
click at [229, 251] on div at bounding box center [226, 250] width 12 height 12
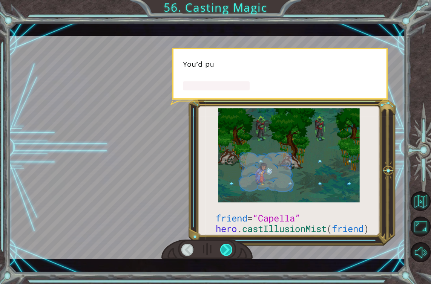
click at [229, 251] on div at bounding box center [226, 250] width 12 height 12
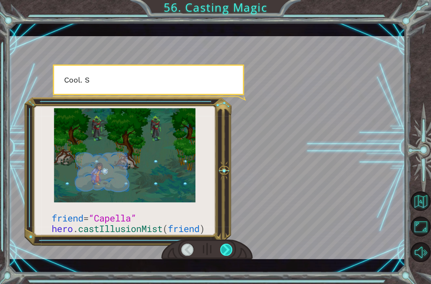
click at [229, 251] on div at bounding box center [226, 250] width 12 height 12
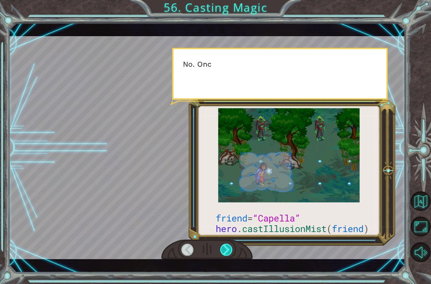
click at [229, 251] on div at bounding box center [226, 250] width 12 height 12
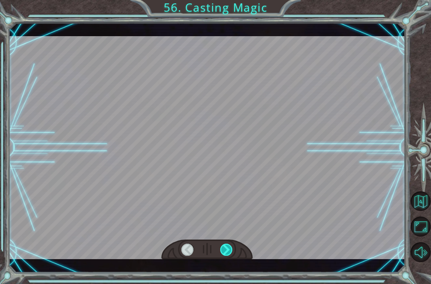
click at [229, 251] on div at bounding box center [226, 250] width 12 height 12
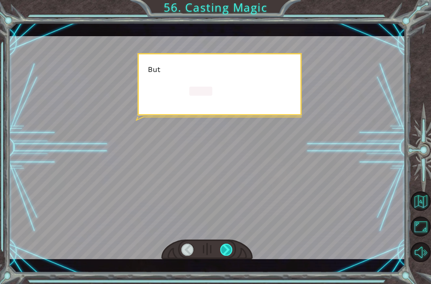
click at [229, 251] on div at bounding box center [226, 250] width 12 height 12
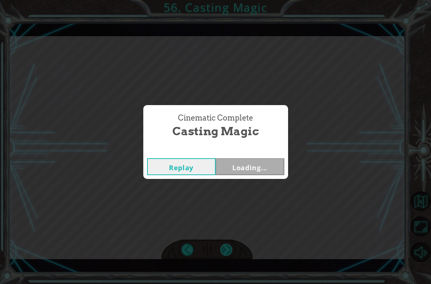
click at [229, 251] on div "Cinematic Complete Casting Magic Replay Loading..." at bounding box center [215, 142] width 431 height 284
click at [238, 160] on button "Next" at bounding box center [250, 166] width 69 height 17
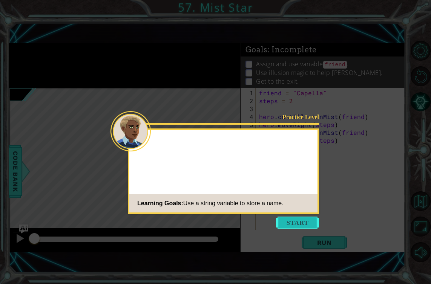
click at [292, 221] on button "Start" at bounding box center [297, 223] width 43 height 12
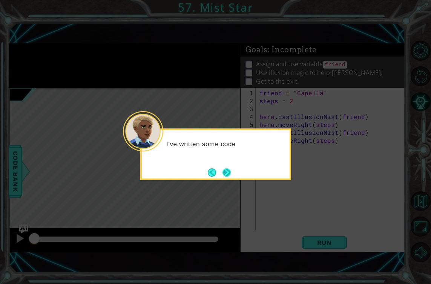
click at [230, 172] on button "Next" at bounding box center [227, 173] width 8 height 8
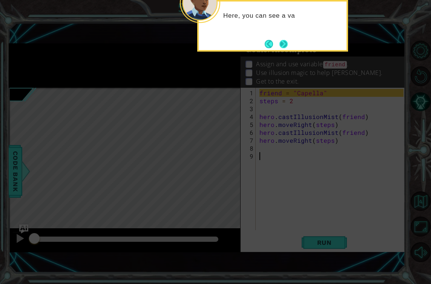
click at [281, 43] on button "Next" at bounding box center [284, 44] width 9 height 9
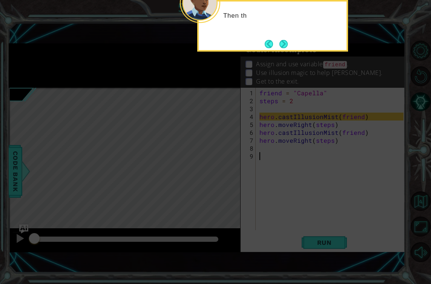
click at [281, 43] on button "Next" at bounding box center [284, 44] width 8 height 8
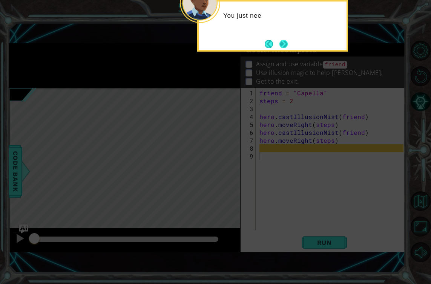
click at [280, 45] on button "Next" at bounding box center [284, 44] width 9 height 9
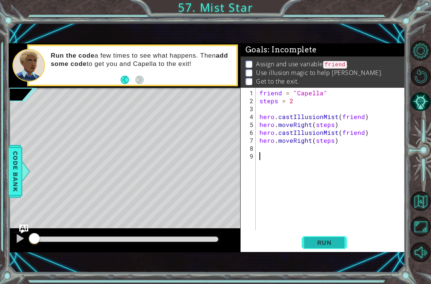
click at [333, 246] on span "Run" at bounding box center [325, 243] width 30 height 8
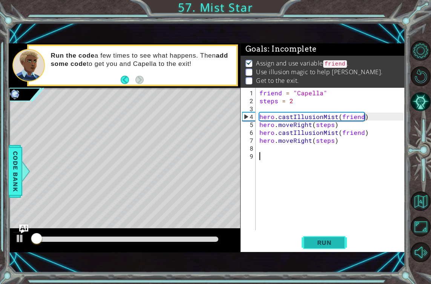
scroll to position [1, 0]
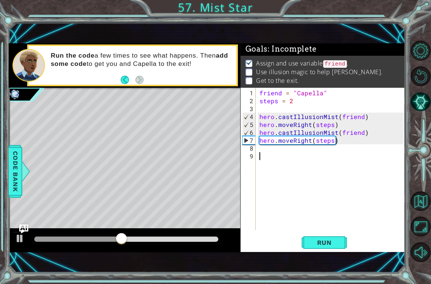
click at [290, 106] on div "friend = "Capella" steps = 2 hero . castIllusionMist ( friend ) hero . moveRigh…" at bounding box center [333, 168] width 150 height 158
click at [291, 104] on div "friend = "Capella" steps = 2 hero . castIllusionMist ( friend ) hero . moveRigh…" at bounding box center [333, 168] width 150 height 158
click at [292, 103] on div "friend = "Capella" steps = 2 hero . castIllusionMist ( friend ) hero . moveRigh…" at bounding box center [333, 168] width 150 height 158
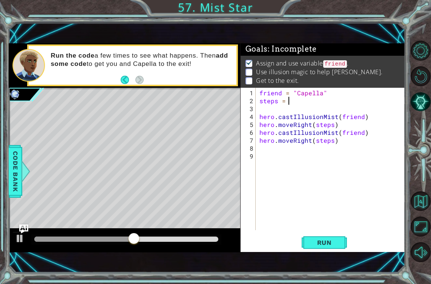
scroll to position [0, 2]
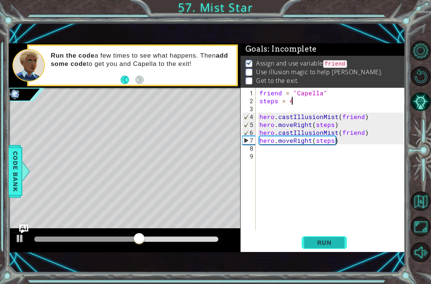
click at [326, 244] on span "Run" at bounding box center [325, 243] width 30 height 8
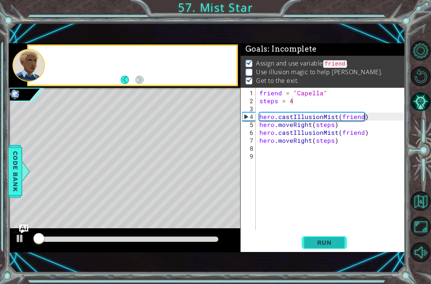
click at [326, 244] on span "Run" at bounding box center [325, 243] width 30 height 8
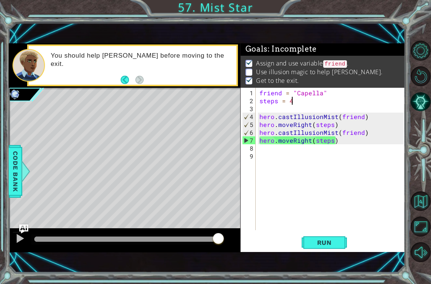
click at [266, 70] on p "Use illusion magic to help [PERSON_NAME]." at bounding box center [319, 72] width 127 height 8
click at [336, 141] on div "friend = "Capella" steps = 4 hero . castIllusionMist ( friend ) hero . moveRigh…" at bounding box center [333, 168] width 150 height 158
drag, startPoint x: 364, startPoint y: 134, endPoint x: 259, endPoint y: 133, distance: 105.2
click at [259, 133] on div "friend = "Capella" steps = 4 hero . castIllusionMist ( friend ) hero . moveRigh…" at bounding box center [333, 168] width 150 height 158
click at [336, 143] on div "friend = "Capella" steps = 4 hero . castIllusionMist ( friend ) hero . moveRigh…" at bounding box center [333, 168] width 150 height 158
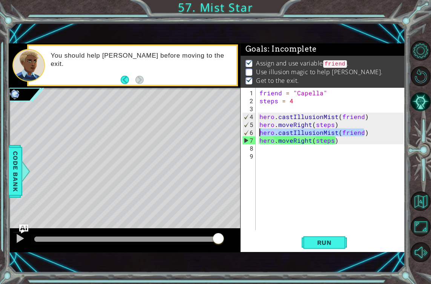
type textarea "hero.moveRight(steps)"
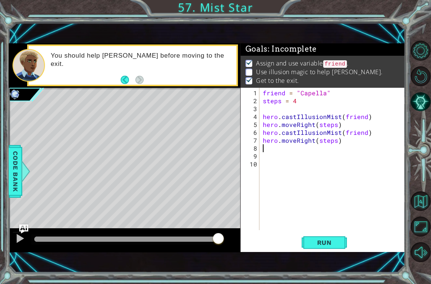
scroll to position [0, 0]
paste textarea "hero.castIllusionMist(friend)"
click at [354, 149] on div "friend = "Capella" steps = 4 hero . castIllusionMist ( friend ) hero . moveRigh…" at bounding box center [334, 168] width 146 height 158
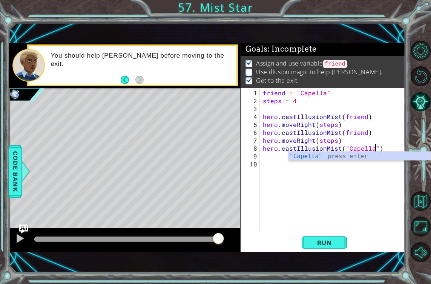
scroll to position [0, 7]
click at [329, 243] on span "Run" at bounding box center [325, 243] width 30 height 8
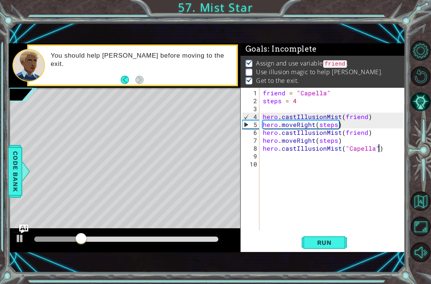
click at [386, 151] on div "friend = "Capella" steps = 4 hero . castIllusionMist ( friend ) hero . moveRigh…" at bounding box center [334, 168] width 146 height 158
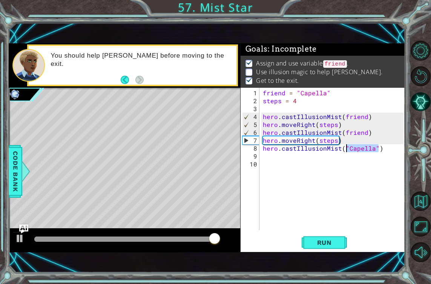
drag, startPoint x: 386, startPoint y: 151, endPoint x: 346, endPoint y: 150, distance: 40.7
click at [345, 150] on div "friend = "Capella" steps = 4 hero . castIllusionMist ( friend ) hero . moveRigh…" at bounding box center [334, 168] width 146 height 158
click at [354, 150] on div "friend = "Capella" steps = 4 hero . castIllusionMist ( friend ) hero . moveRigh…" at bounding box center [334, 168] width 146 height 158
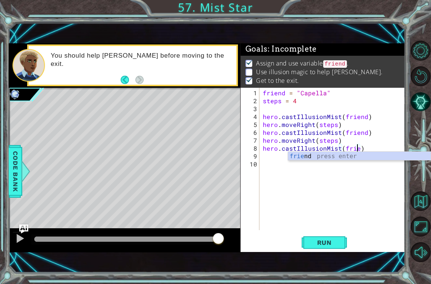
scroll to position [0, 6]
type textarea "hero.castIllusionMist(friend)"
click at [319, 239] on span "Run" at bounding box center [325, 243] width 30 height 8
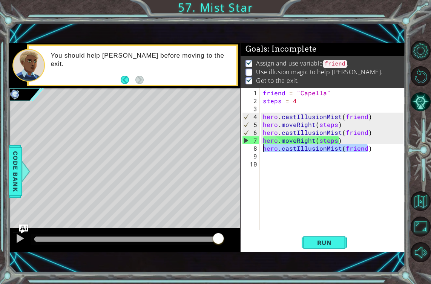
click at [220, 148] on div "1 ההההההההההההההההההההההההההההההההההההההההההההההההההההההההההההההההההההההההההההה…" at bounding box center [207, 147] width 397 height 209
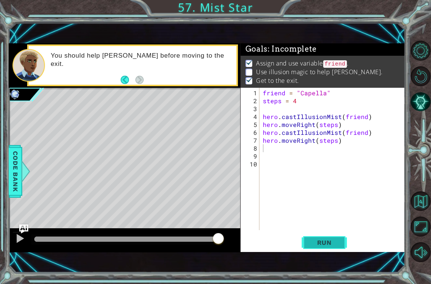
click at [317, 241] on span "Run" at bounding box center [325, 243] width 30 height 8
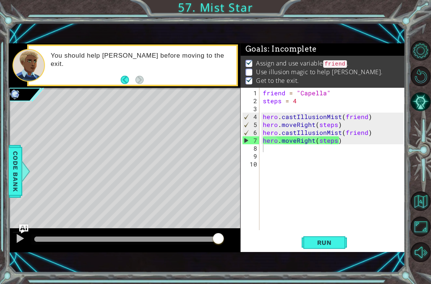
click at [266, 72] on p "Use illusion magic to help [PERSON_NAME]." at bounding box center [319, 72] width 127 height 8
click at [256, 150] on div "8" at bounding box center [250, 148] width 17 height 8
click at [23, 231] on img "Ask AI" at bounding box center [24, 229] width 10 height 10
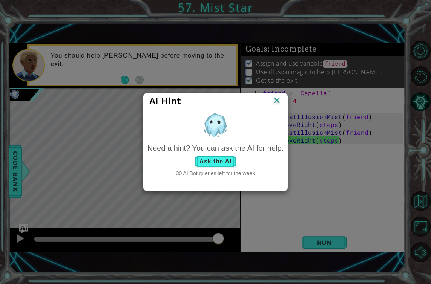
click at [227, 166] on button "Ask the AI" at bounding box center [216, 162] width 42 height 12
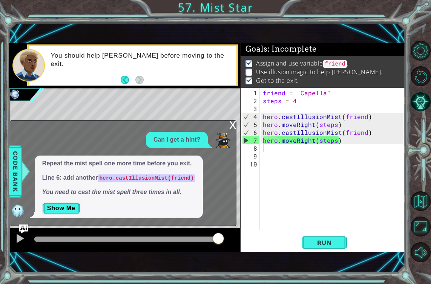
drag, startPoint x: 101, startPoint y: 179, endPoint x: 162, endPoint y: 181, distance: 61.1
click at [167, 181] on code "hero.castIllusionMist(friend)" at bounding box center [146, 179] width 97 height 8
click at [162, 181] on code "hero.castIllusionMist(friend)" at bounding box center [146, 179] width 97 height 8
click at [267, 152] on div "friend = "Capella" steps = 4 hero . castIllusionMist ( friend ) hero . moveRigh…" at bounding box center [334, 168] width 146 height 158
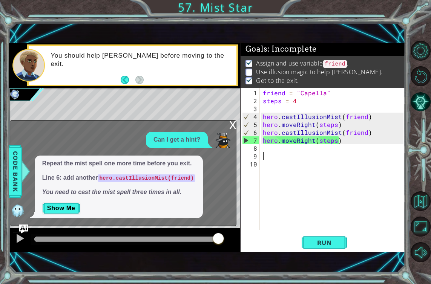
click at [265, 151] on div "friend = "Capella" steps = 4 hero . castIllusionMist ( friend ) hero . moveRigh…" at bounding box center [334, 168] width 146 height 158
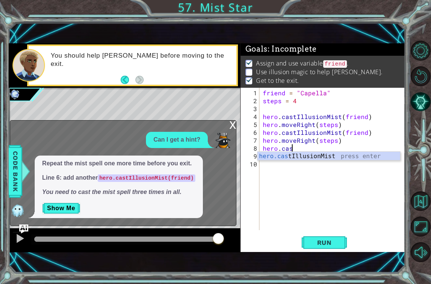
scroll to position [0, 2]
type textarea "hero.castIllusionMist(friend)"
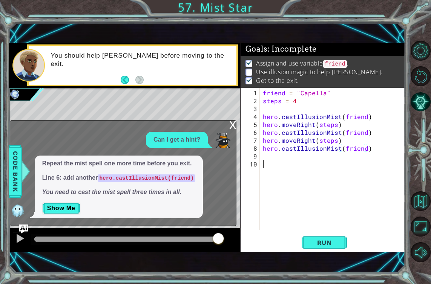
click at [279, 162] on div "friend = "Capella" steps = 4 hero . castIllusionMist ( friend ) hero . moveRigh…" at bounding box center [334, 168] width 146 height 158
click at [316, 241] on span "Run" at bounding box center [325, 243] width 30 height 8
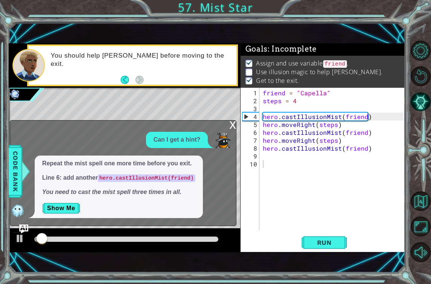
click at [230, 128] on div "x" at bounding box center [232, 125] width 7 height 8
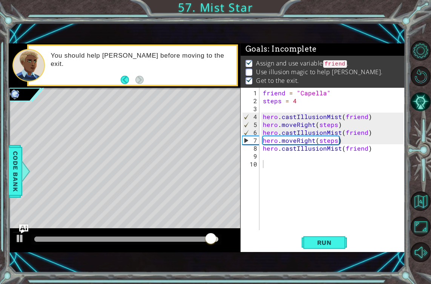
click at [296, 101] on div "friend = "Capella" steps = 4 hero . castIllusionMist ( friend ) hero . moveRigh…" at bounding box center [334, 168] width 146 height 158
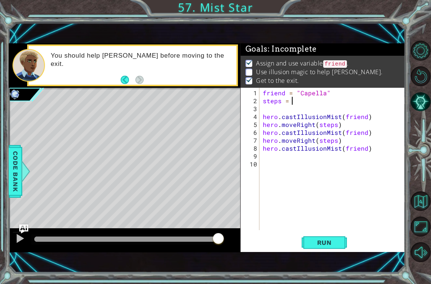
scroll to position [0, 2]
click at [332, 243] on span "Run" at bounding box center [325, 243] width 30 height 8
click at [316, 239] on span "Run" at bounding box center [325, 243] width 30 height 8
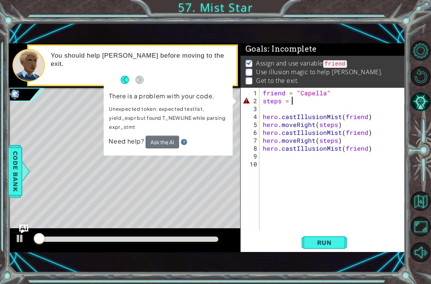
click at [298, 100] on div "friend = "Capella" steps = hero . castIllusionMist ( friend ) hero . moveRight …" at bounding box center [334, 168] width 146 height 158
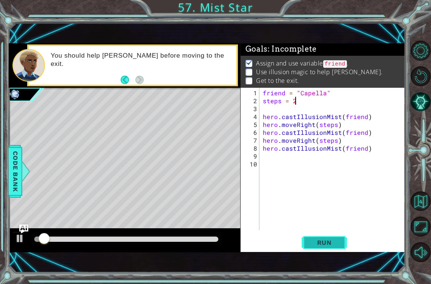
type textarea "steps = 2"
click at [321, 240] on span "Run" at bounding box center [325, 243] width 30 height 8
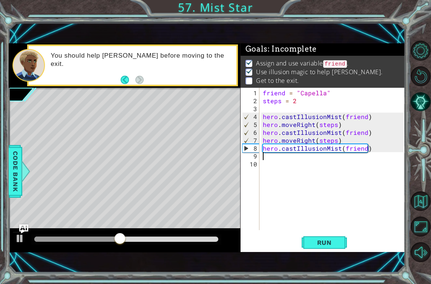
click at [278, 157] on div "friend = "Capella" steps = 2 hero . castIllusionMist ( friend ) hero . moveRigh…" at bounding box center [334, 168] width 146 height 158
drag, startPoint x: 343, startPoint y: 140, endPoint x: 261, endPoint y: 138, distance: 81.1
click at [261, 138] on div "friend = "Capella" steps = 2 hero . castIllusionMist ( friend ) hero . moveRigh…" at bounding box center [334, 168] width 146 height 158
click at [386, 150] on div "friend = "Capella" steps = 2 hero . castIllusionMist ( friend ) hero . moveRigh…" at bounding box center [334, 168] width 146 height 158
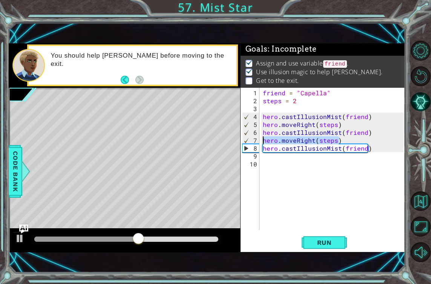
type textarea "hero.castIllusionMist(friend)"
paste textarea "hero.moveRight(steps)"
type textarea "hero.moveRight(steps)"
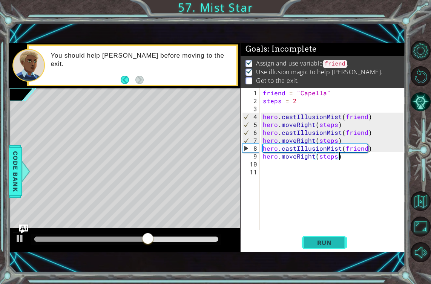
click at [331, 239] on span "Run" at bounding box center [325, 243] width 30 height 8
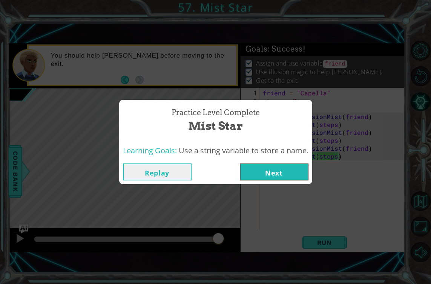
click at [271, 171] on button "Next" at bounding box center [274, 172] width 69 height 17
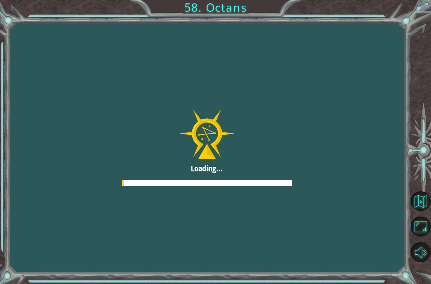
click at [272, 171] on div at bounding box center [206, 148] width 515 height 290
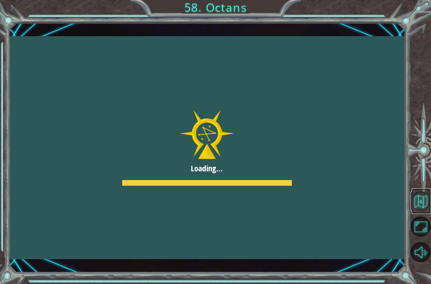
click at [419, 206] on button "Back to Map" at bounding box center [421, 202] width 20 height 20
